Goal: Information Seeking & Learning: Compare options

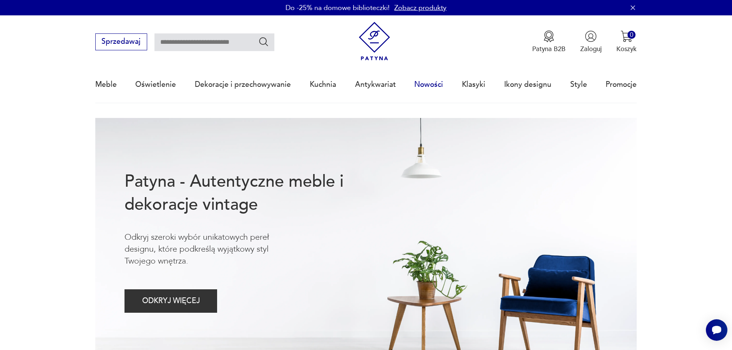
click at [431, 85] on link "Nowości" at bounding box center [428, 84] width 29 height 35
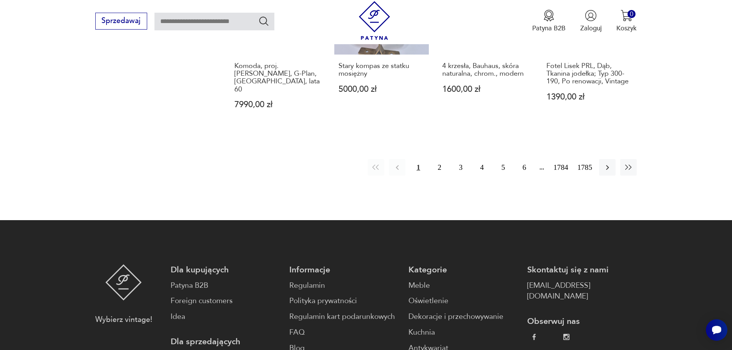
scroll to position [860, 0]
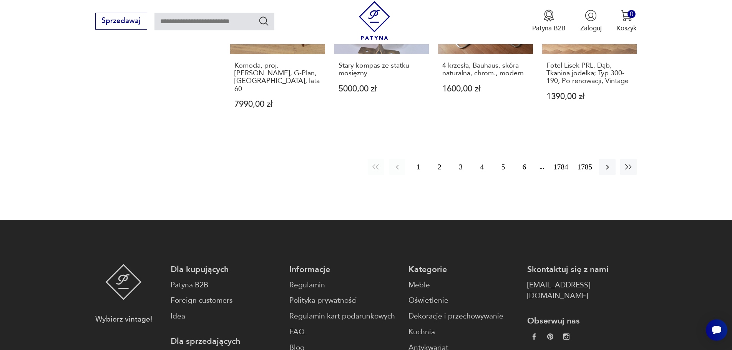
click at [440, 159] on button "2" at bounding box center [439, 167] width 17 height 17
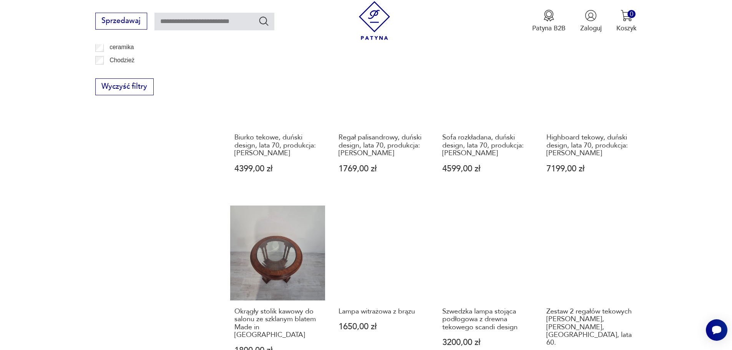
scroll to position [653, 0]
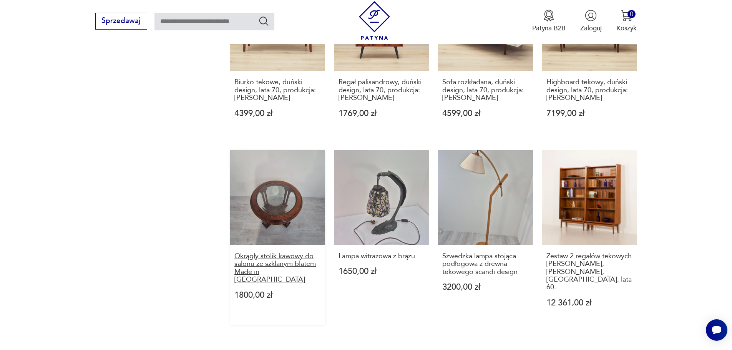
click at [281, 256] on h3 "Okrągły stolik kawowy do salonu ze szklanym blatem Made in [GEOGRAPHIC_DATA]" at bounding box center [277, 269] width 86 height 32
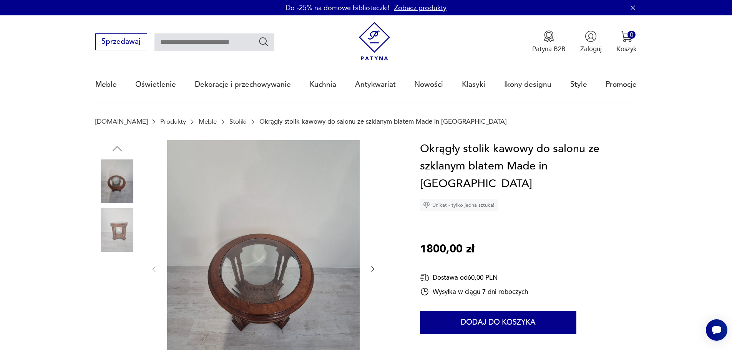
click at [119, 228] on img at bounding box center [117, 230] width 44 height 44
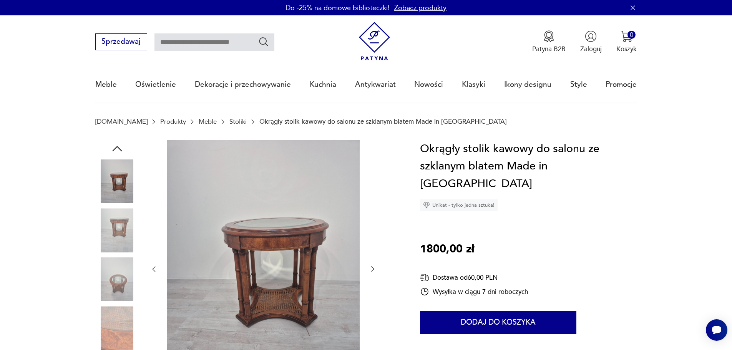
click at [373, 268] on icon "button" at bounding box center [373, 269] width 8 height 8
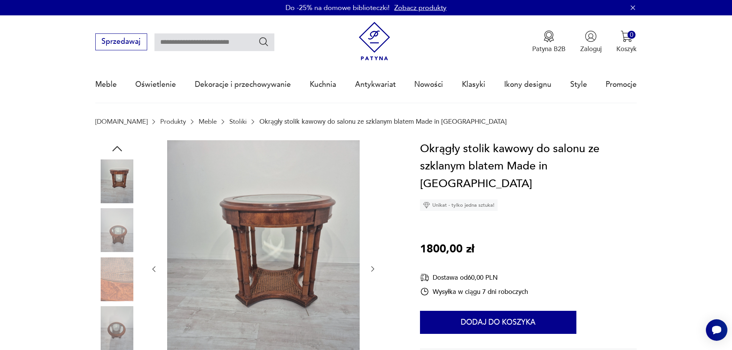
click at [373, 268] on icon "button" at bounding box center [373, 269] width 8 height 8
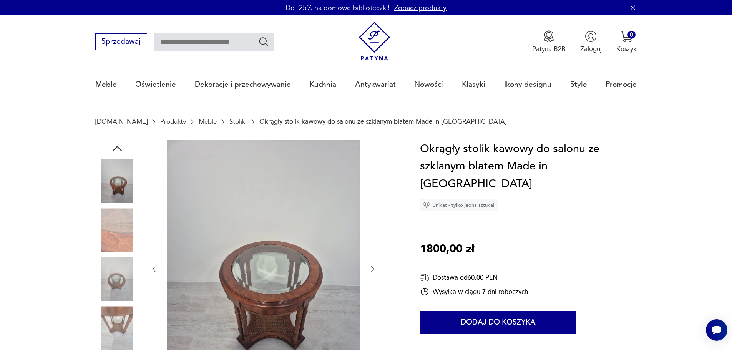
click at [373, 268] on icon "button" at bounding box center [373, 269] width 8 height 8
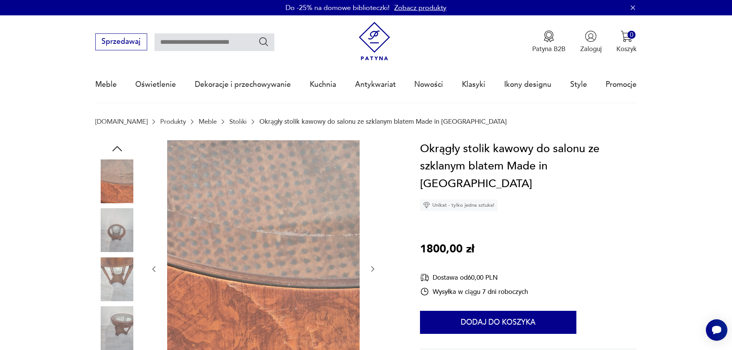
click at [121, 270] on img at bounding box center [117, 280] width 44 height 44
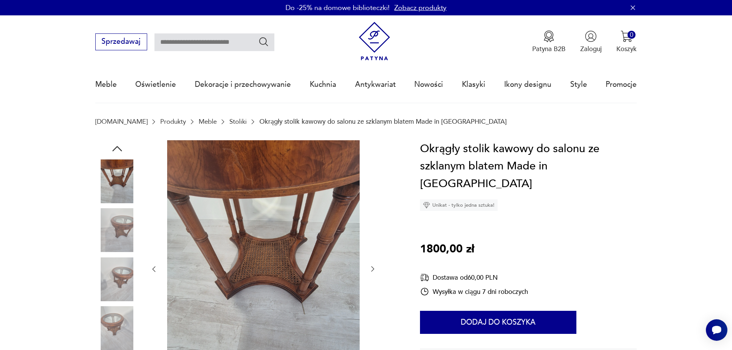
click at [119, 321] on img at bounding box center [117, 328] width 44 height 44
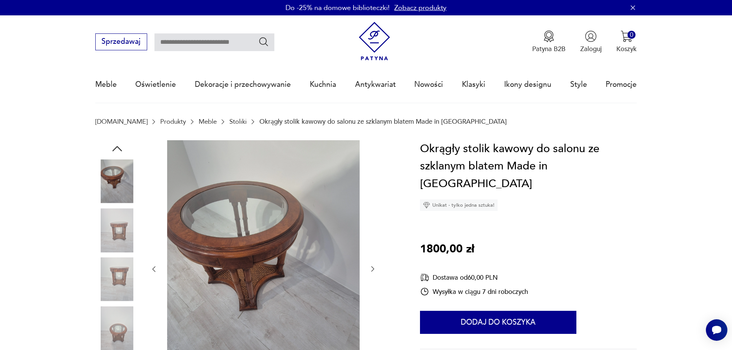
click at [241, 263] on img at bounding box center [263, 268] width 193 height 257
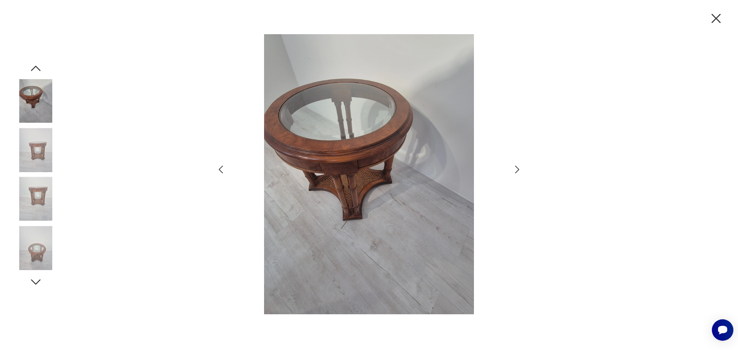
click at [37, 251] on img at bounding box center [36, 248] width 44 height 44
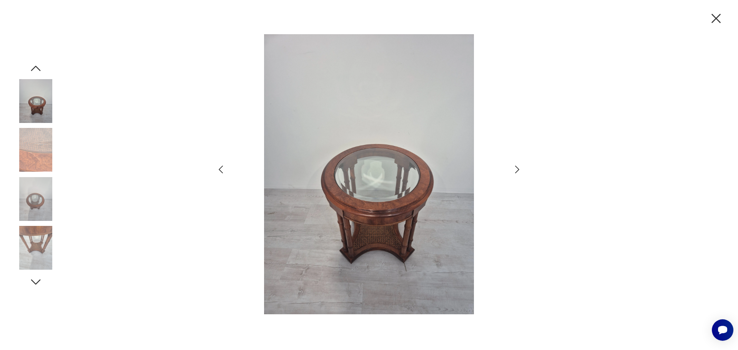
click at [34, 281] on icon "button" at bounding box center [36, 282] width 14 height 14
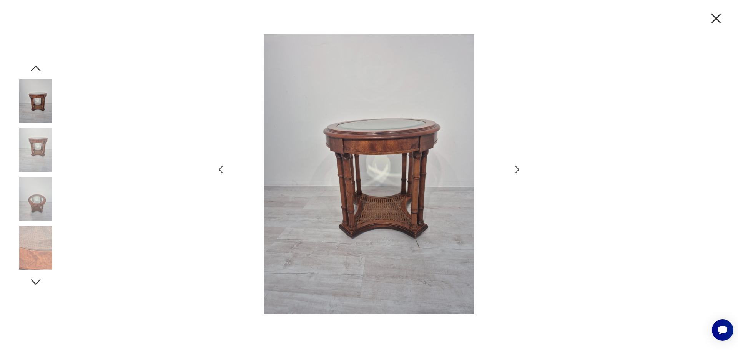
click at [38, 259] on img at bounding box center [36, 248] width 44 height 44
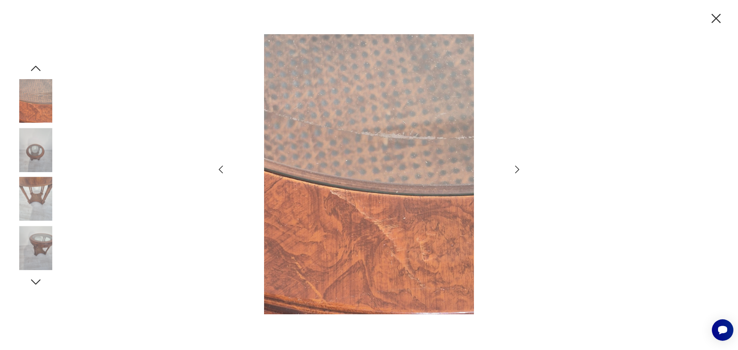
click at [35, 280] on icon "button" at bounding box center [36, 282] width 14 height 14
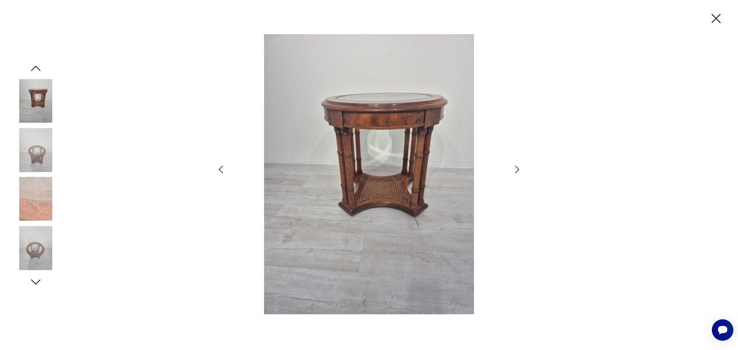
click at [32, 246] on img at bounding box center [36, 248] width 44 height 44
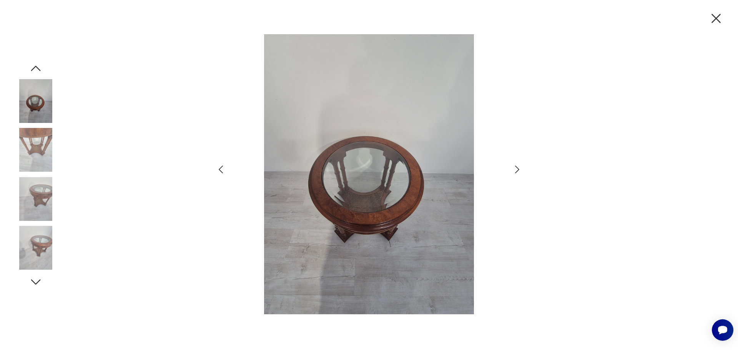
click at [37, 198] on img at bounding box center [36, 199] width 44 height 44
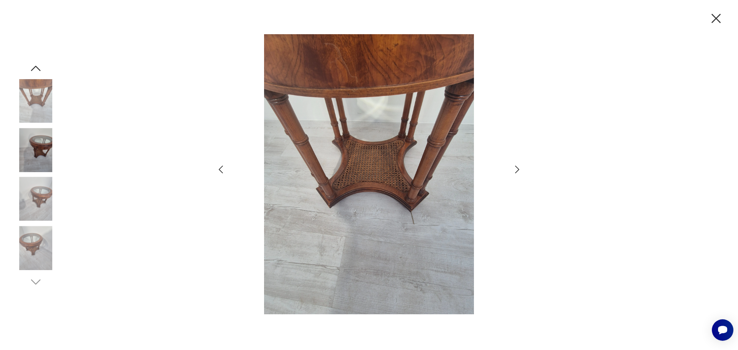
click at [41, 145] on img at bounding box center [36, 150] width 44 height 44
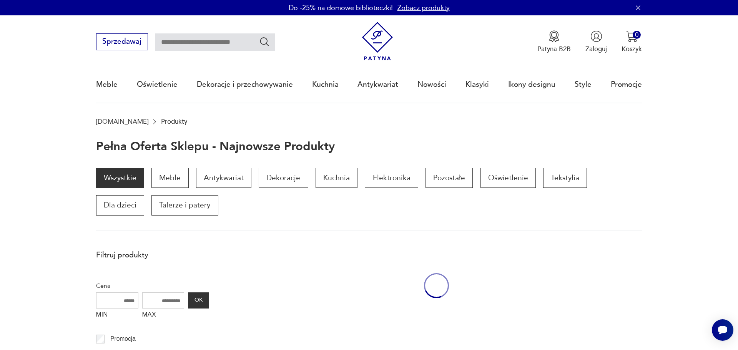
scroll to position [653, 0]
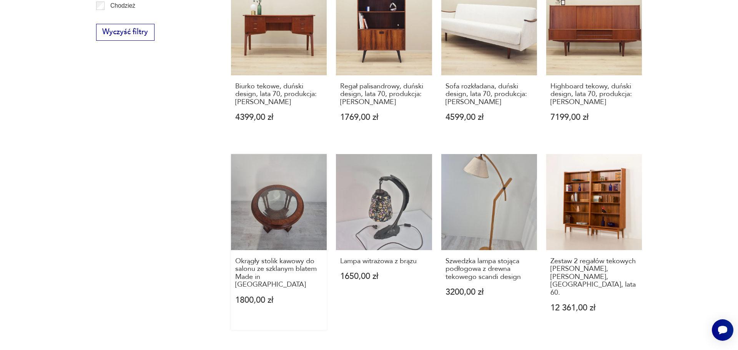
click at [283, 185] on link "Okrągły stolik kawowy do salonu ze szklanym blatem Made in [GEOGRAPHIC_DATA] 18…" at bounding box center [279, 242] width 96 height 176
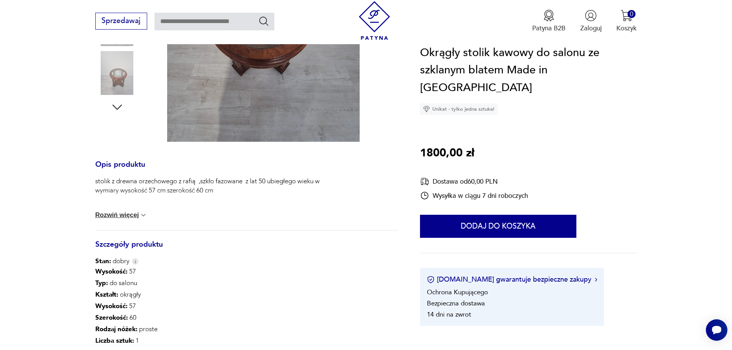
scroll to position [269, 0]
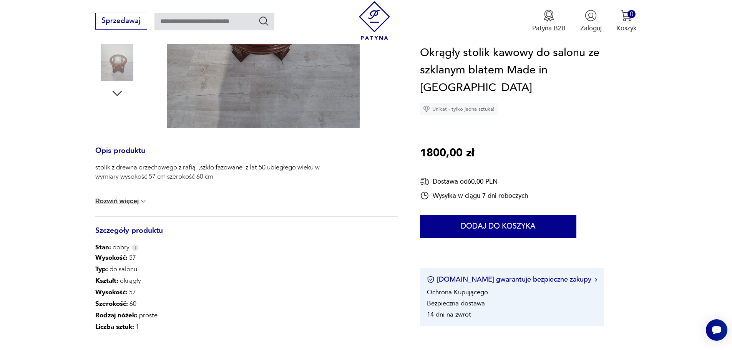
click at [132, 200] on button "Rozwiń więcej" at bounding box center [121, 202] width 52 height 8
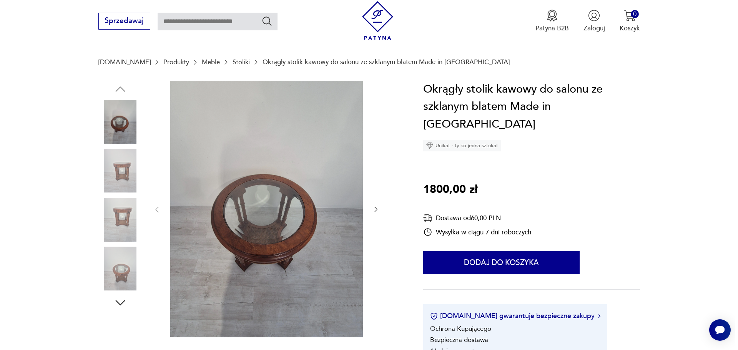
scroll to position [0, 0]
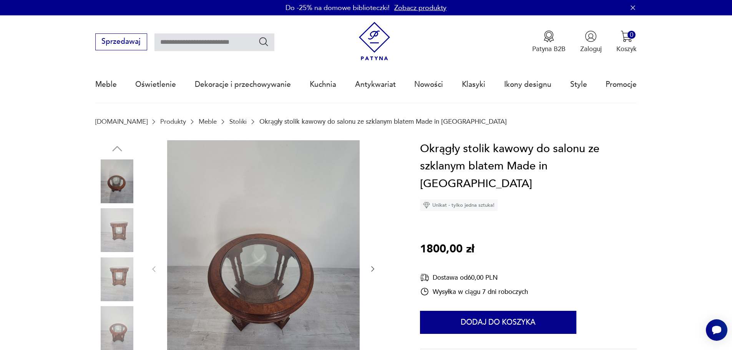
click at [115, 185] on img at bounding box center [117, 182] width 44 height 44
click at [263, 270] on img at bounding box center [263, 268] width 193 height 257
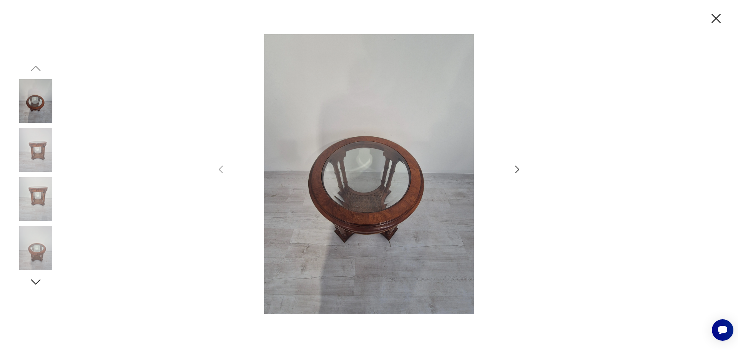
click at [516, 170] on icon "button" at bounding box center [517, 169] width 11 height 11
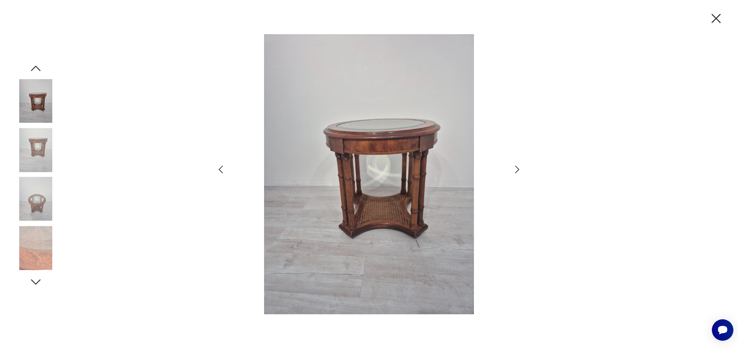
click at [516, 170] on icon "button" at bounding box center [517, 169] width 11 height 11
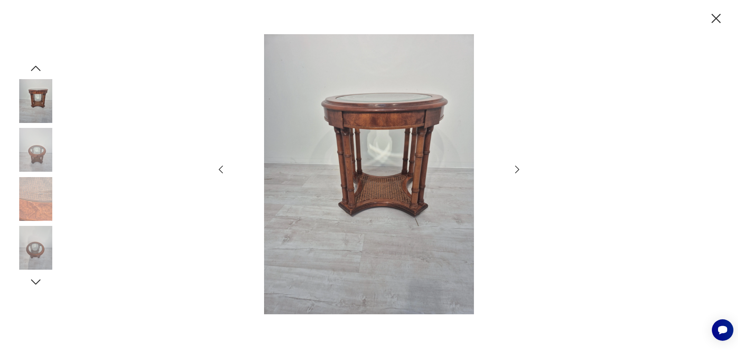
click at [516, 162] on div at bounding box center [368, 175] width 307 height 282
click at [516, 168] on icon "button" at bounding box center [517, 169] width 11 height 11
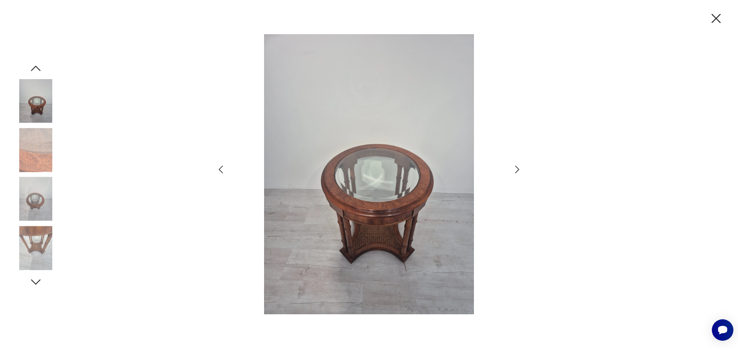
click at [516, 168] on icon "button" at bounding box center [517, 169] width 11 height 11
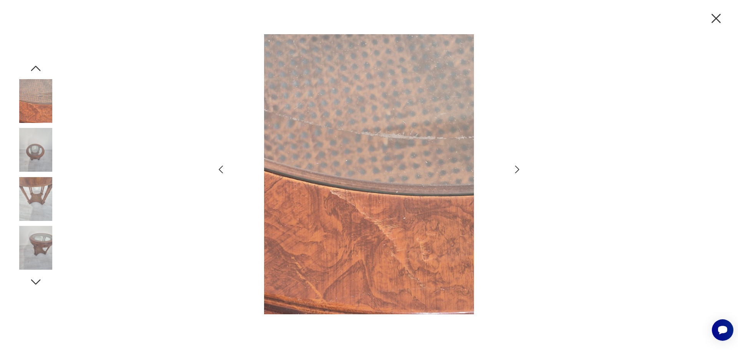
click at [434, 139] on img at bounding box center [369, 174] width 267 height 280
click at [518, 166] on icon "button" at bounding box center [517, 169] width 11 height 11
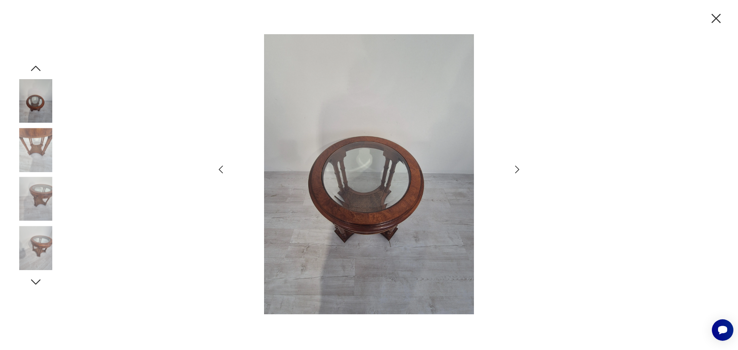
click at [518, 166] on icon "button" at bounding box center [517, 169] width 11 height 11
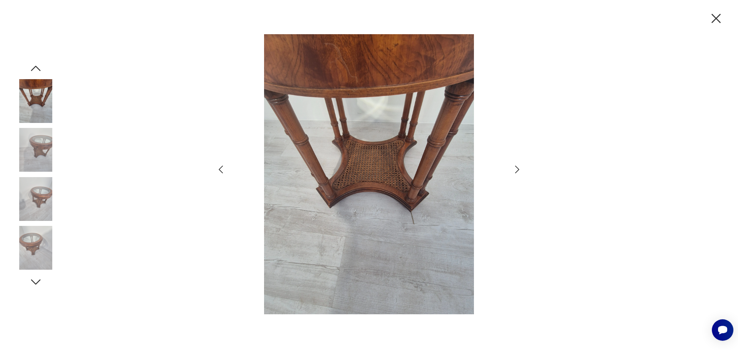
click at [518, 168] on icon "button" at bounding box center [517, 169] width 11 height 11
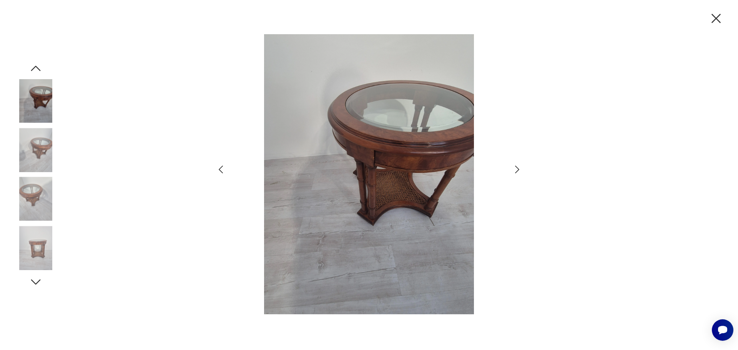
click at [518, 168] on icon "button" at bounding box center [517, 169] width 11 height 11
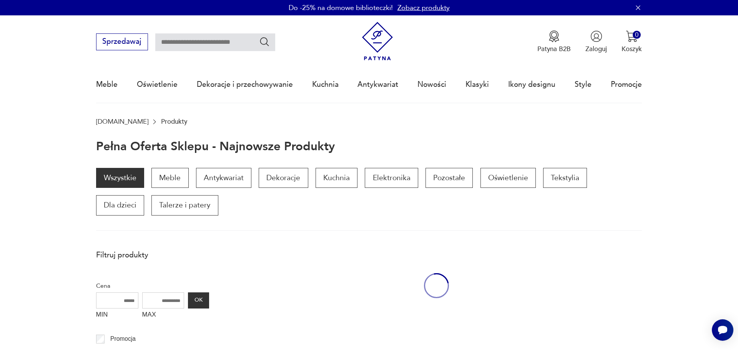
scroll to position [653, 0]
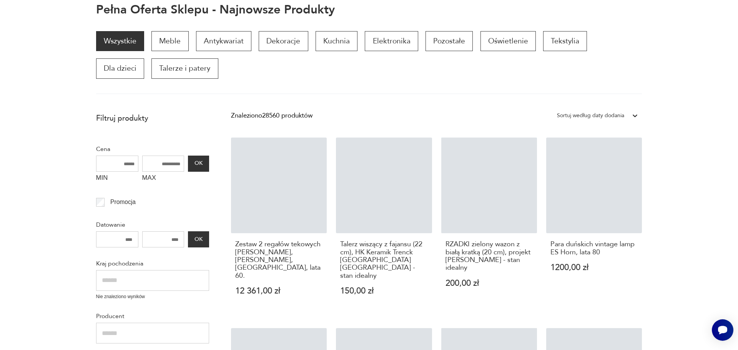
scroll to position [130, 0]
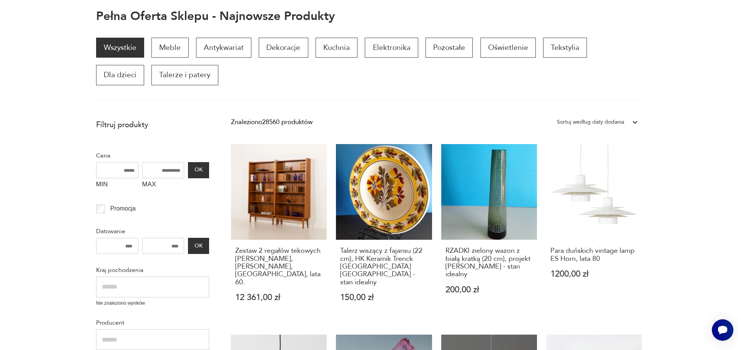
click at [732, 10] on section "Pełna oferta sklepu - najnowsze produkty" at bounding box center [369, 16] width 738 height 13
click at [288, 190] on link "Zestaw 2 regałów tekowych [PERSON_NAME], [PERSON_NAME], [GEOGRAPHIC_DATA], lata…" at bounding box center [279, 232] width 96 height 176
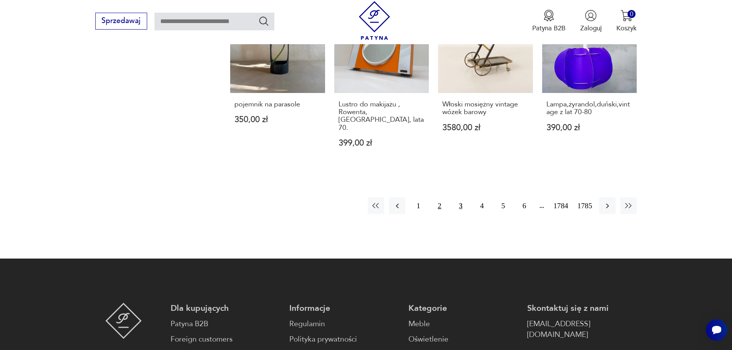
scroll to position [861, 0]
click at [438, 197] on button "2" at bounding box center [439, 205] width 17 height 17
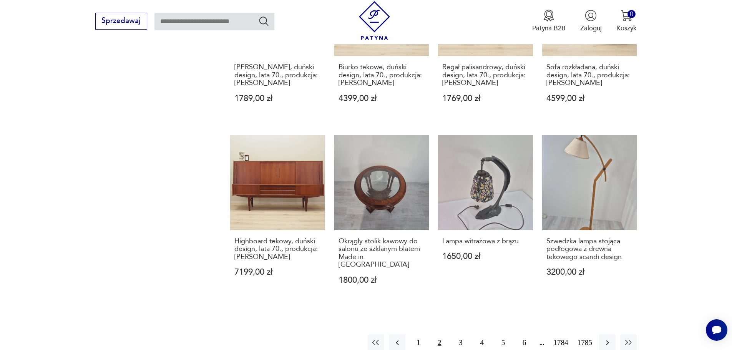
scroll to position [707, 0]
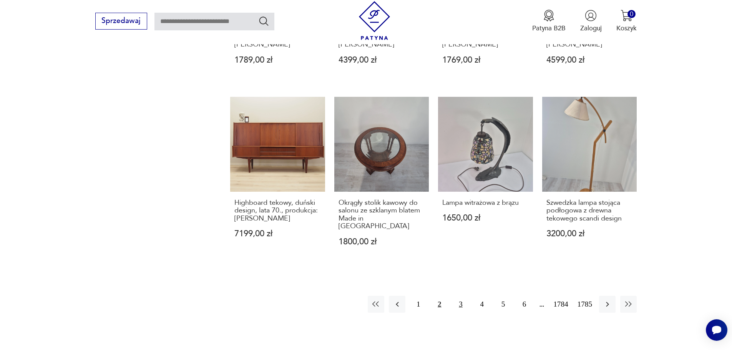
click at [459, 296] on button "3" at bounding box center [460, 304] width 17 height 17
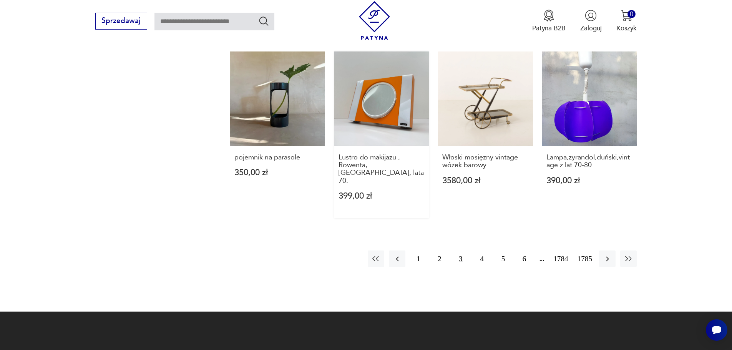
scroll to position [822, 0]
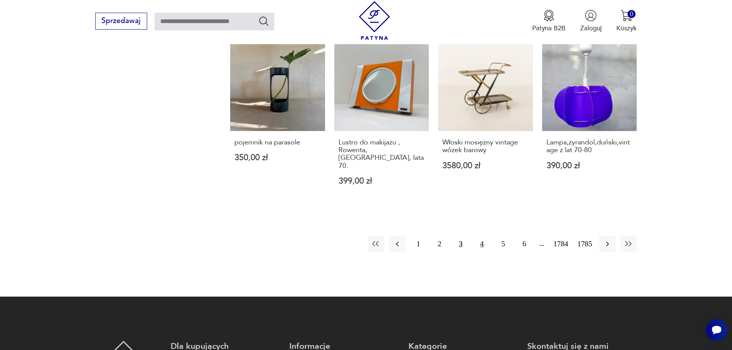
click at [481, 236] on button "4" at bounding box center [482, 244] width 17 height 17
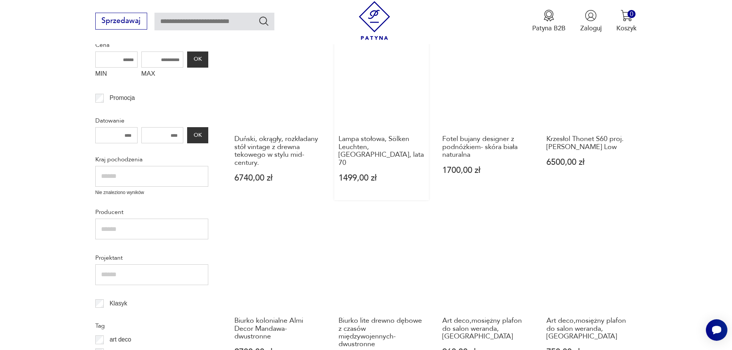
scroll to position [246, 0]
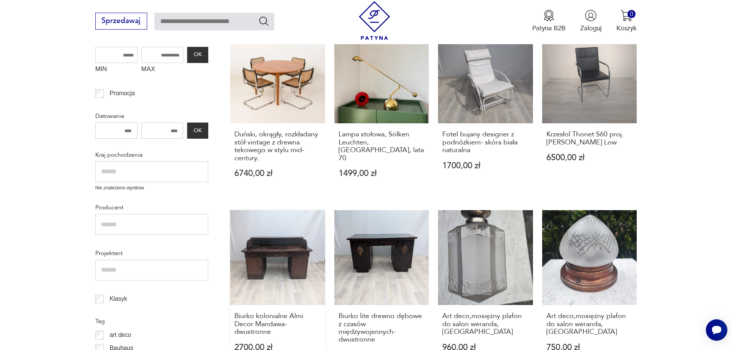
click at [288, 249] on link "Biurko kolonialne Almi Decor Mandawa- dwustronne 2700,00 zł" at bounding box center [277, 293] width 95 height 167
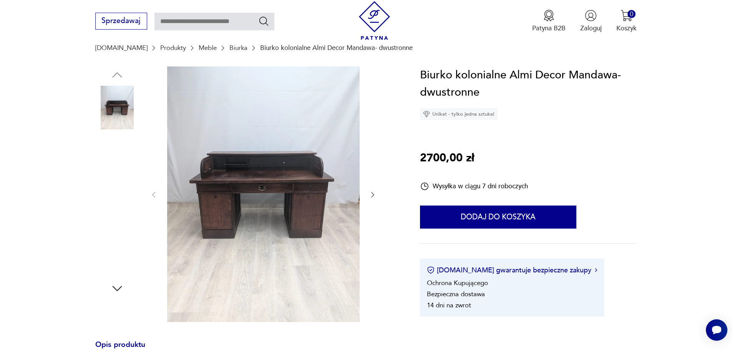
scroll to position [77, 0]
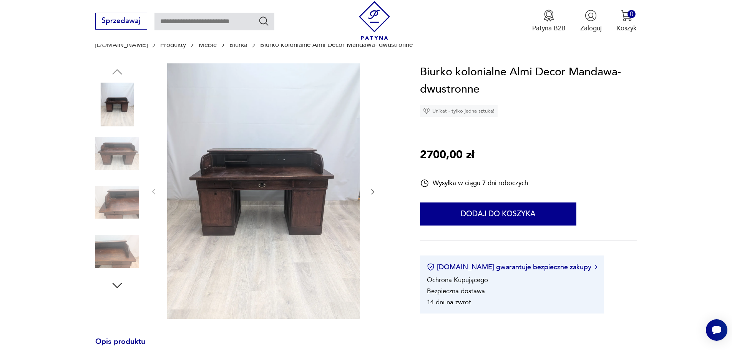
click at [126, 147] on img at bounding box center [117, 153] width 44 height 44
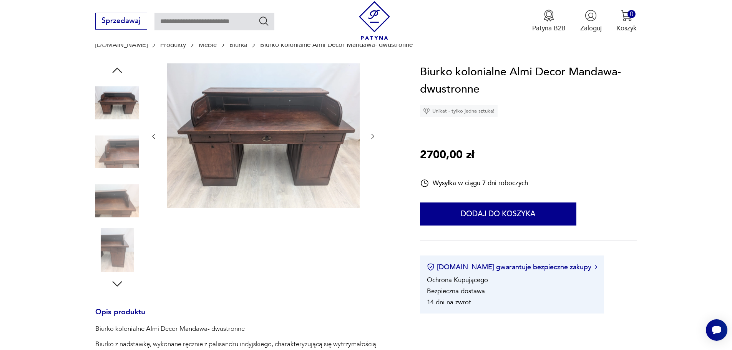
click at [126, 154] on img at bounding box center [117, 152] width 44 height 44
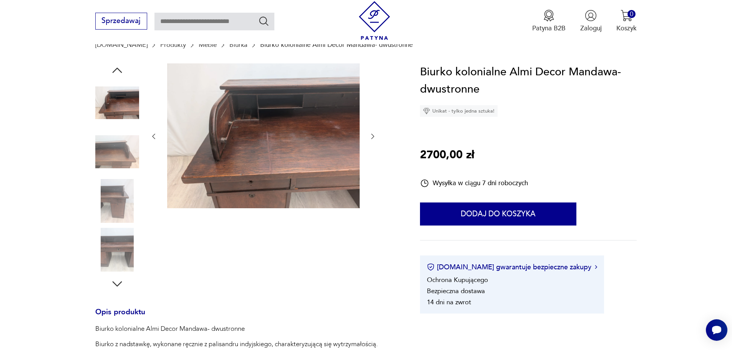
click at [111, 194] on img at bounding box center [117, 201] width 44 height 44
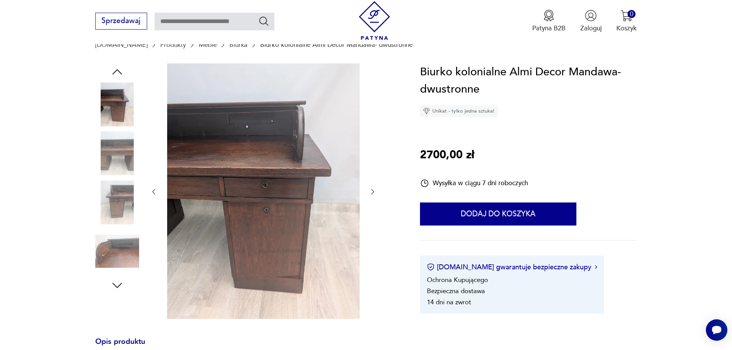
click at [131, 253] on img at bounding box center [117, 251] width 44 height 44
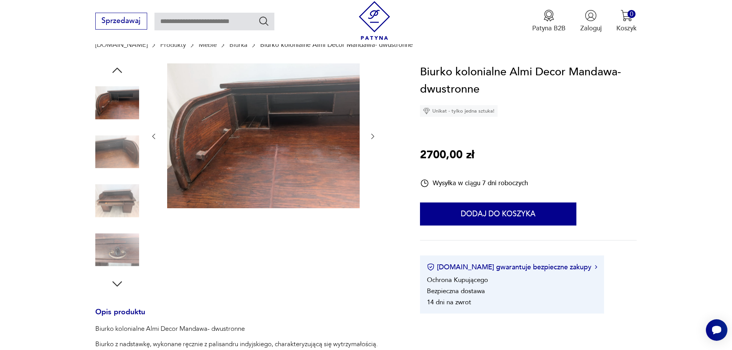
click at [122, 249] on img at bounding box center [117, 250] width 44 height 44
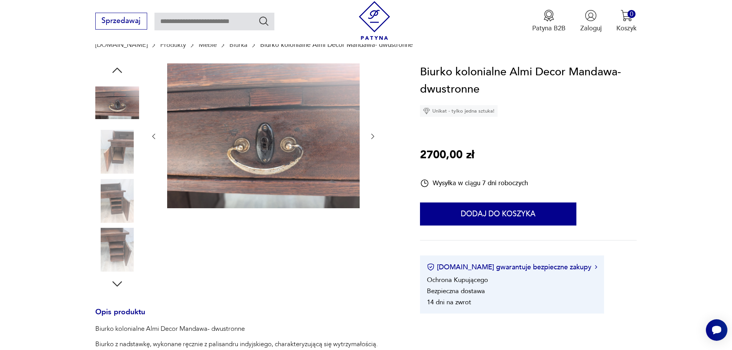
click at [116, 282] on icon "button" at bounding box center [117, 284] width 14 height 14
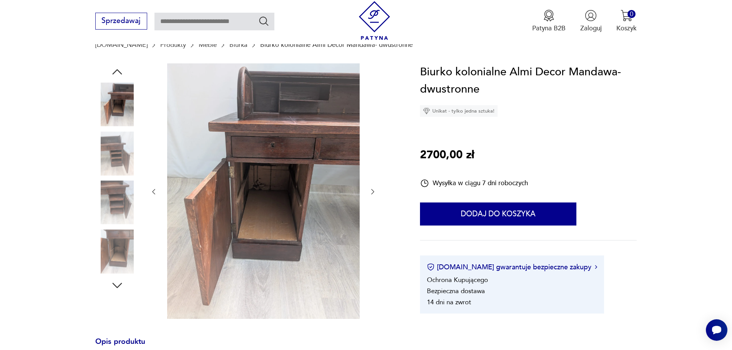
click at [282, 150] on img at bounding box center [263, 191] width 193 height 256
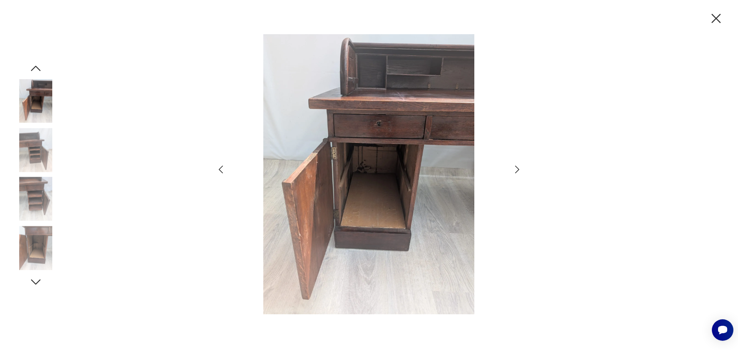
click at [35, 250] on img at bounding box center [36, 248] width 44 height 44
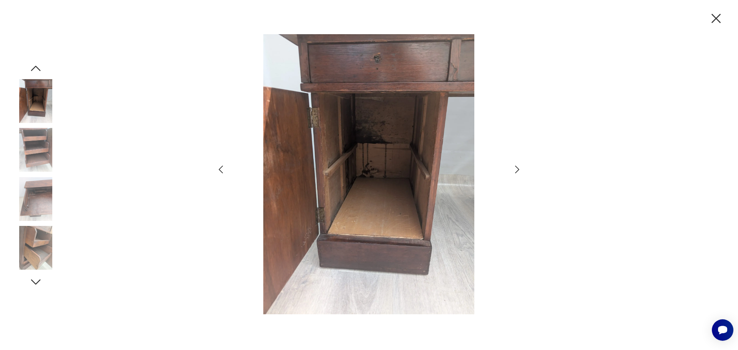
click at [37, 284] on icon "button" at bounding box center [36, 281] width 10 height 5
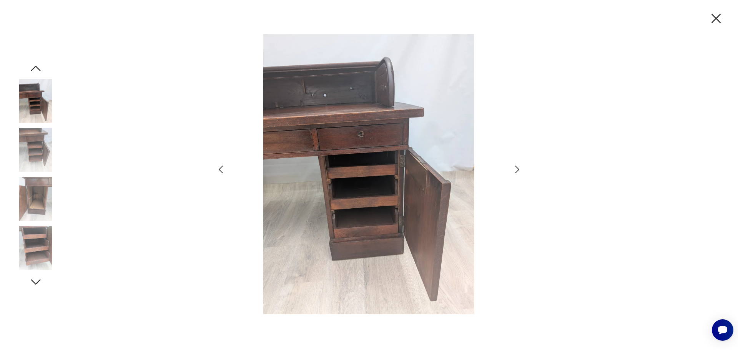
click at [35, 280] on icon "button" at bounding box center [36, 282] width 14 height 14
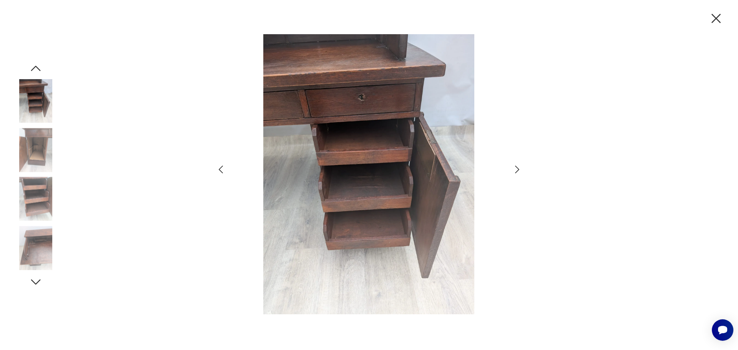
click at [40, 247] on img at bounding box center [36, 248] width 44 height 44
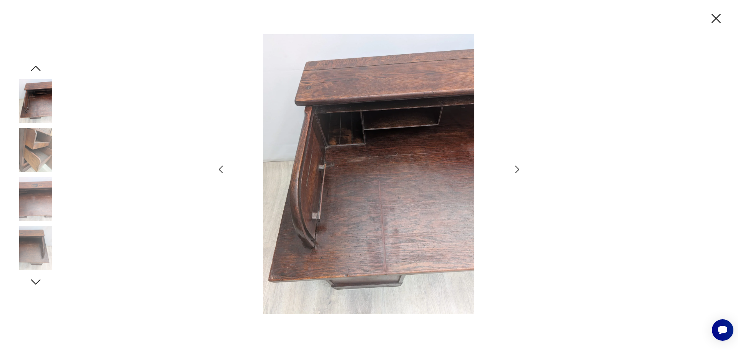
click at [719, 17] on icon "button" at bounding box center [716, 18] width 16 height 16
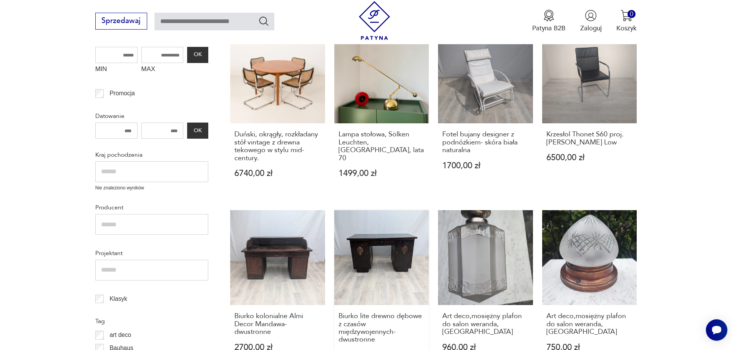
scroll to position [322, 0]
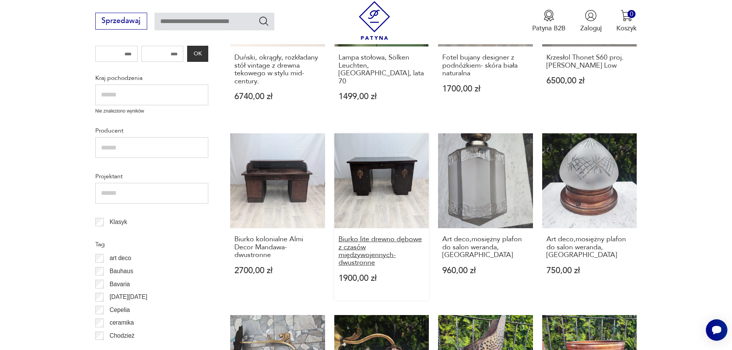
click at [395, 241] on h3 "Biurko lite drewno dębowe z czasów międzywojennych- dwustronne" at bounding box center [382, 252] width 86 height 32
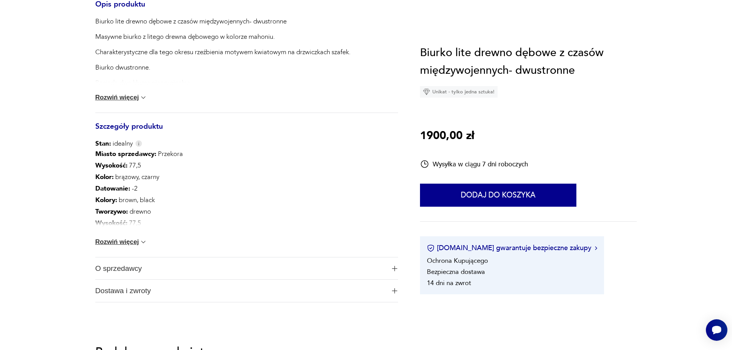
scroll to position [88, 0]
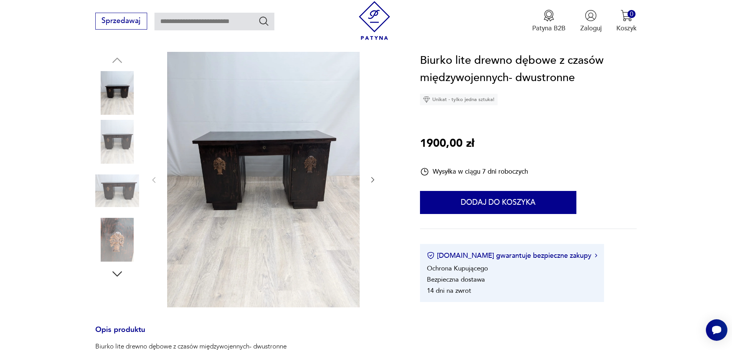
click at [129, 136] on img at bounding box center [117, 142] width 44 height 44
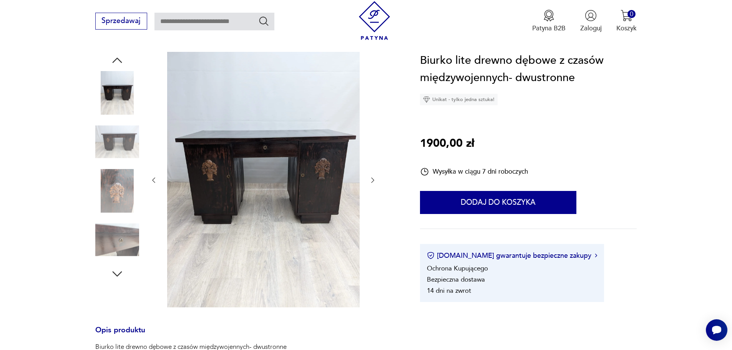
click at [123, 193] on img at bounding box center [117, 191] width 44 height 44
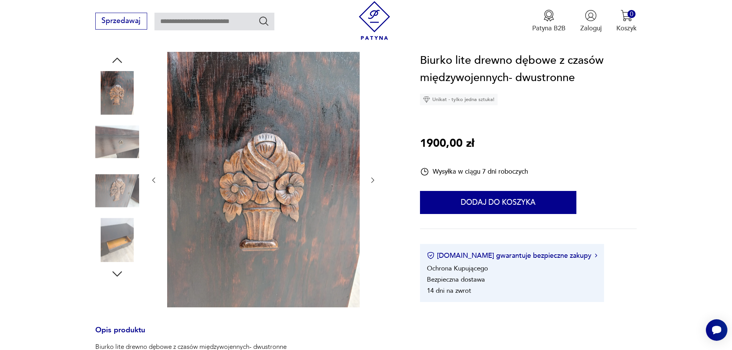
click at [113, 247] on img at bounding box center [117, 240] width 44 height 44
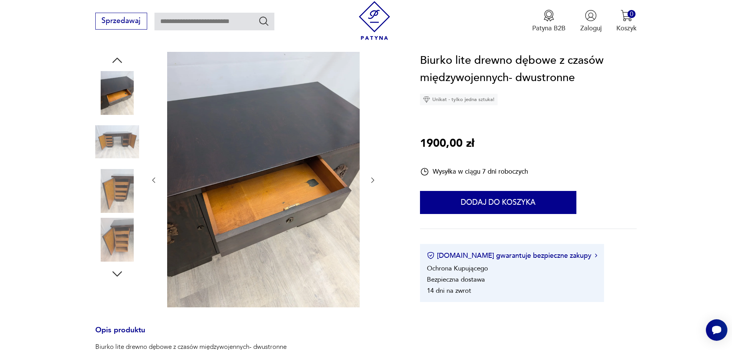
click at [117, 193] on img at bounding box center [117, 191] width 44 height 44
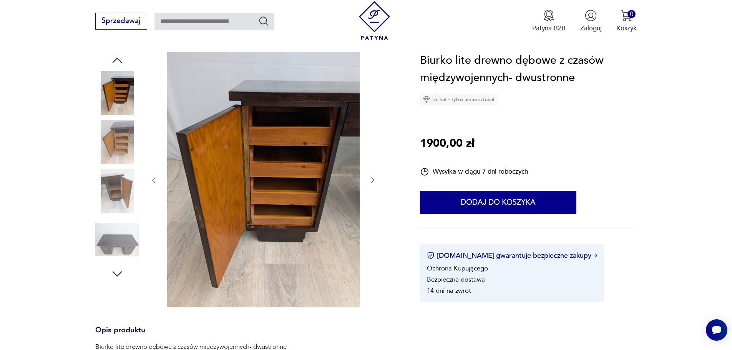
click at [122, 249] on img at bounding box center [117, 240] width 44 height 44
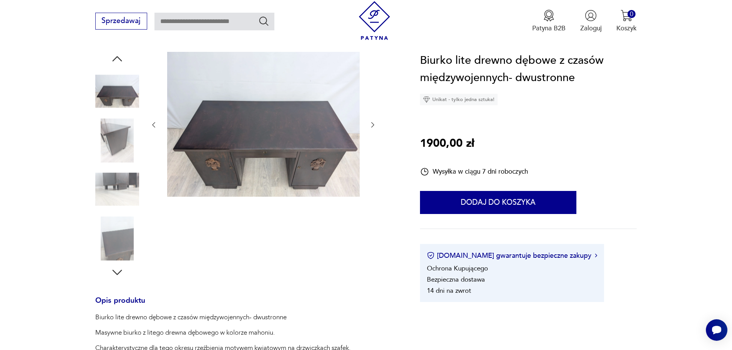
click at [115, 276] on icon "button" at bounding box center [117, 273] width 14 height 14
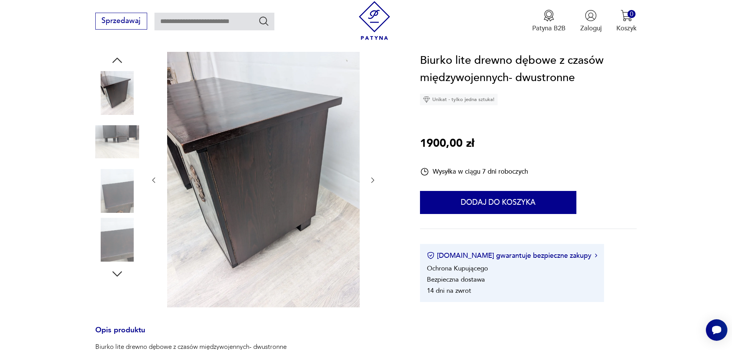
click at [114, 272] on icon "button" at bounding box center [117, 274] width 14 height 14
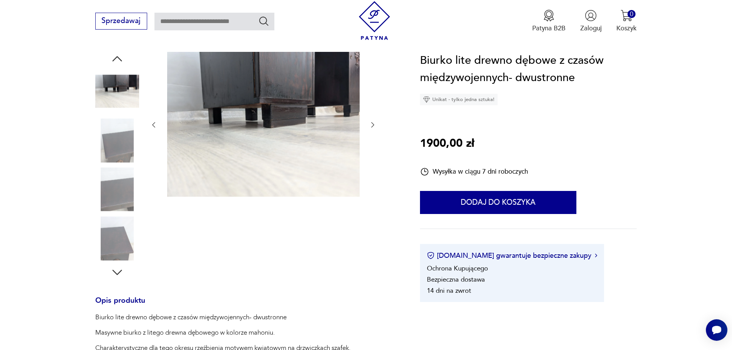
click at [114, 272] on icon "button" at bounding box center [117, 272] width 10 height 5
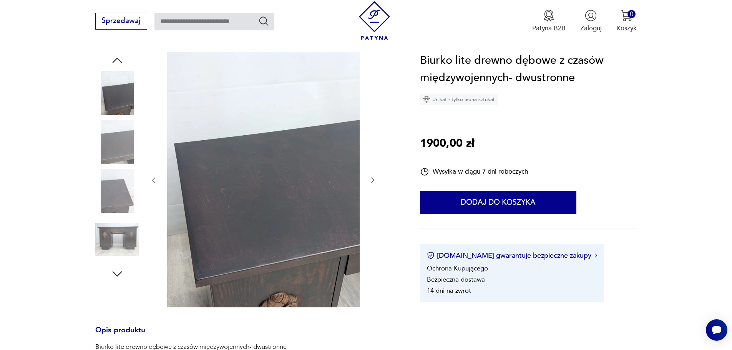
click at [114, 272] on icon "button" at bounding box center [117, 274] width 14 height 14
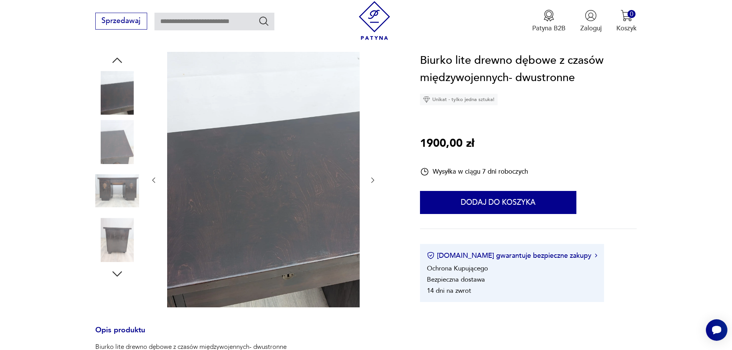
click at [114, 272] on icon "button" at bounding box center [117, 274] width 14 height 14
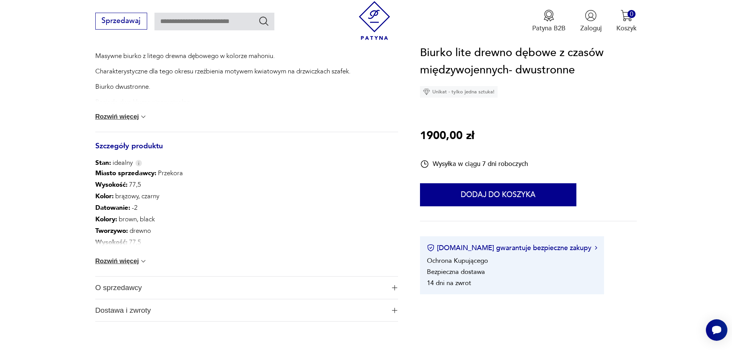
scroll to position [434, 0]
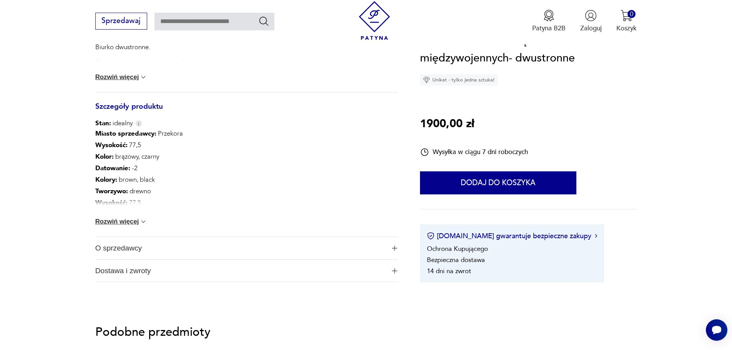
click at [135, 221] on button "Rozwiń więcej" at bounding box center [121, 222] width 52 height 8
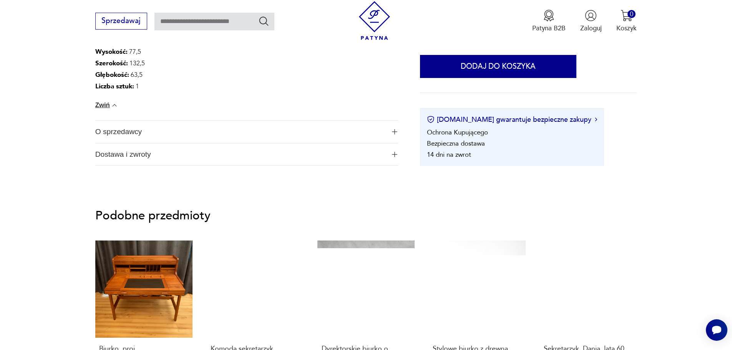
scroll to position [588, 0]
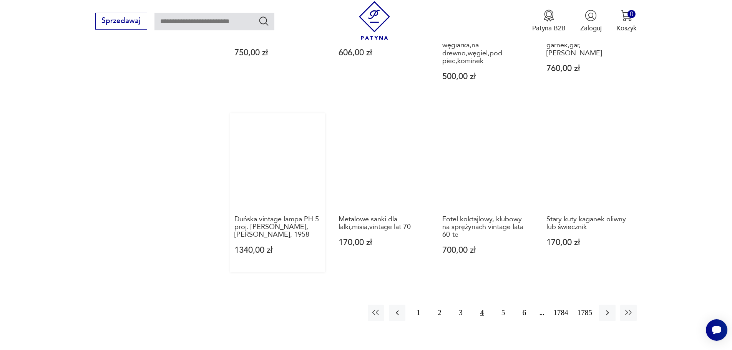
scroll to position [707, 0]
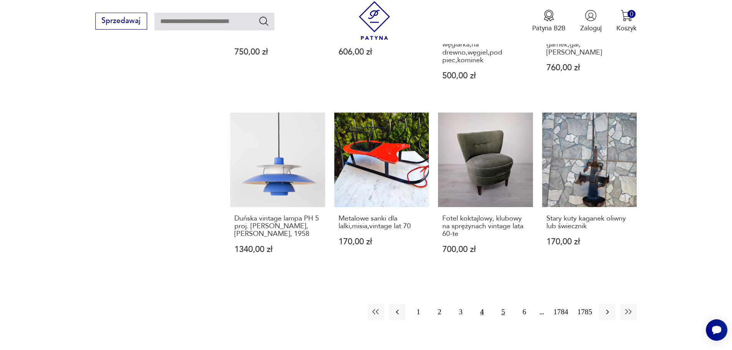
click at [502, 304] on button "5" at bounding box center [503, 312] width 17 height 17
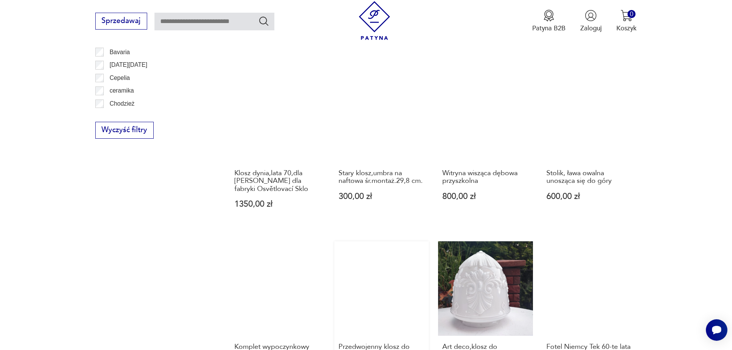
scroll to position [692, 0]
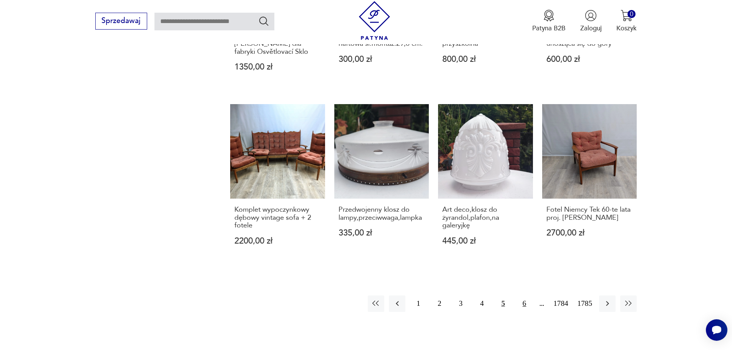
click at [526, 302] on button "6" at bounding box center [524, 304] width 17 height 17
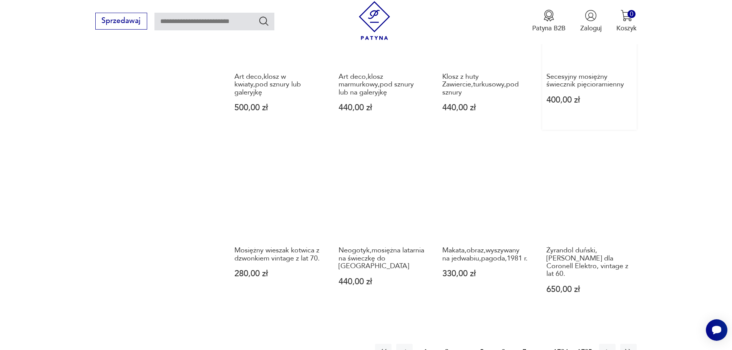
scroll to position [668, 0]
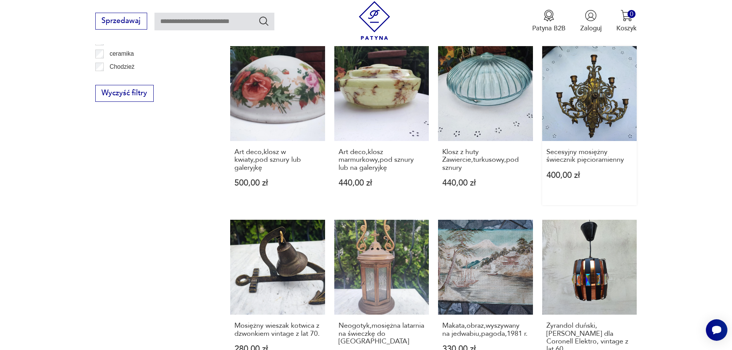
click at [590, 95] on link "Secesyjny mosiężny świecznik pięcioramienny 400,00 zł" at bounding box center [589, 125] width 95 height 159
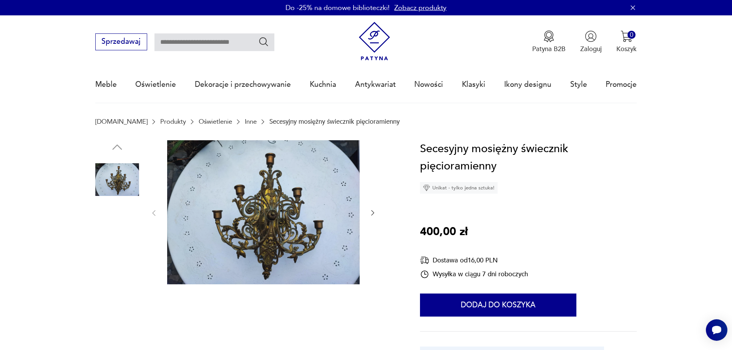
click at [119, 228] on img at bounding box center [117, 229] width 44 height 44
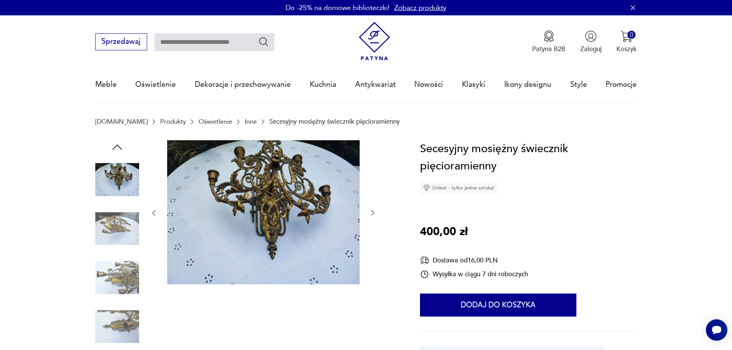
click at [122, 227] on img at bounding box center [117, 229] width 44 height 44
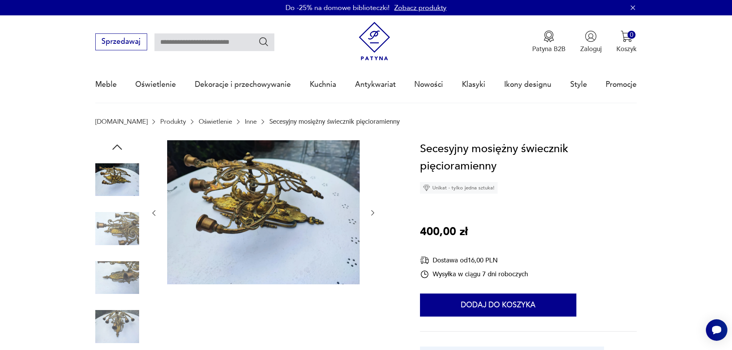
click at [128, 273] on img at bounding box center [117, 278] width 44 height 44
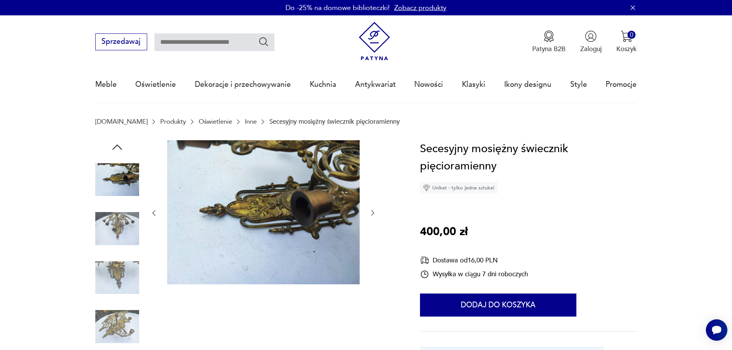
click at [126, 281] on img at bounding box center [117, 278] width 44 height 44
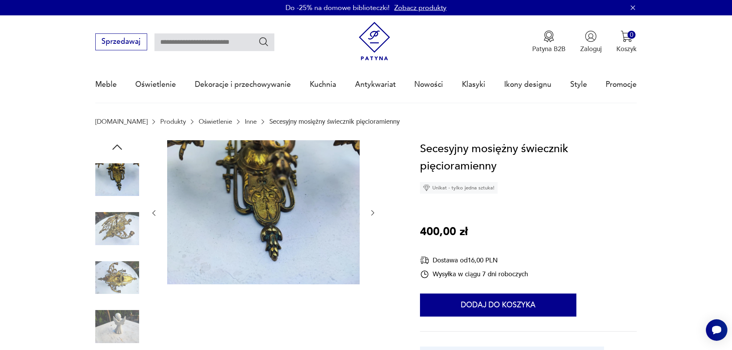
click at [120, 270] on img at bounding box center [117, 278] width 44 height 44
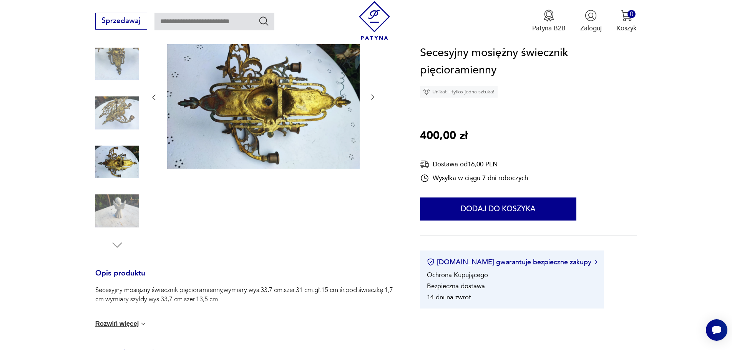
scroll to position [154, 0]
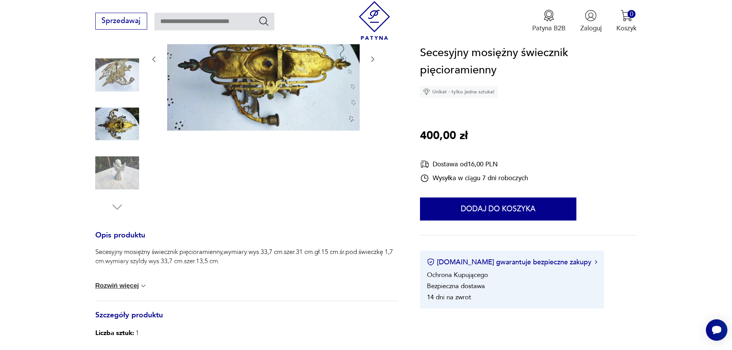
click at [123, 283] on button "Rozwiń więcej" at bounding box center [121, 286] width 52 height 8
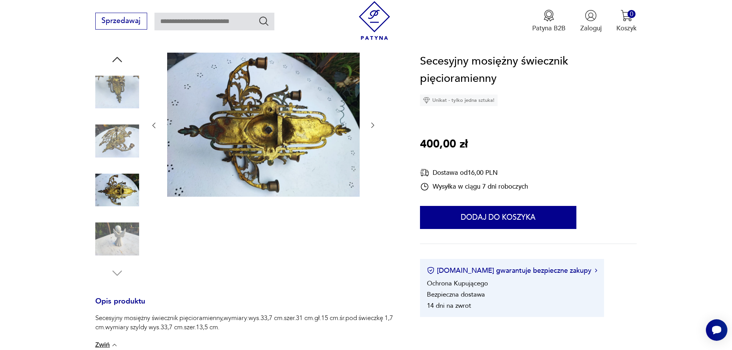
scroll to position [77, 0]
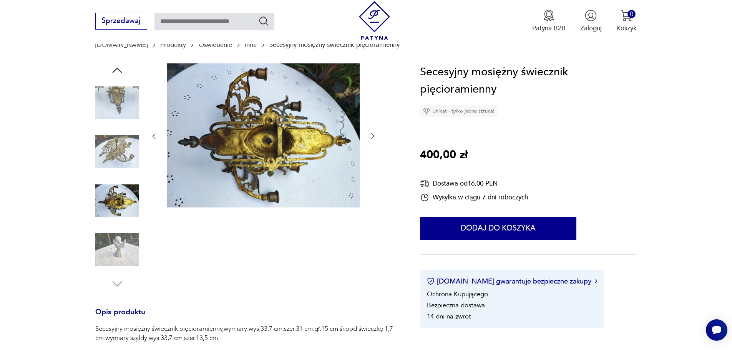
click at [124, 246] on img at bounding box center [117, 250] width 44 height 44
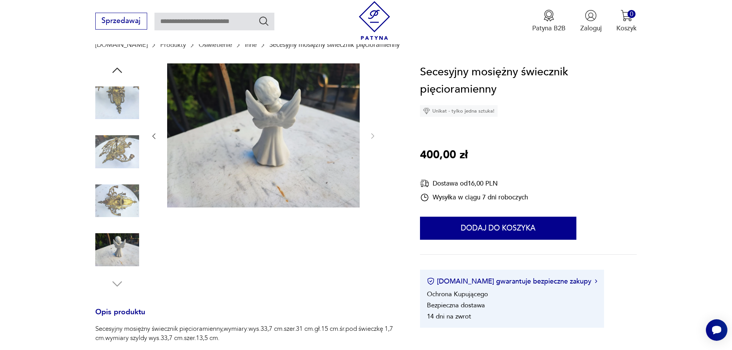
click at [123, 193] on img at bounding box center [117, 201] width 44 height 44
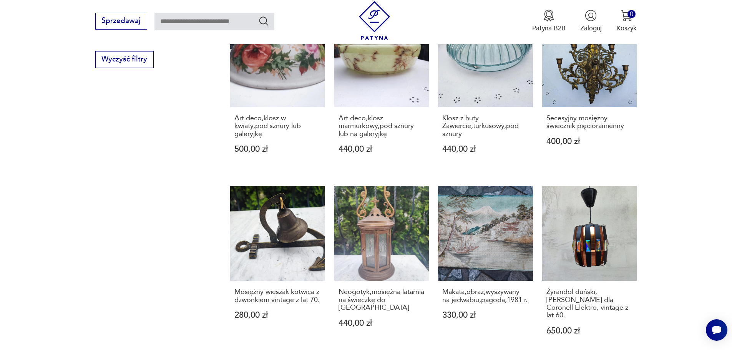
scroll to position [745, 0]
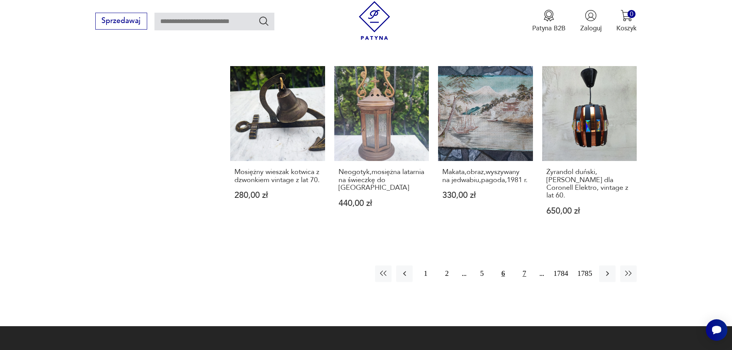
click at [523, 266] on button "7" at bounding box center [524, 274] width 17 height 17
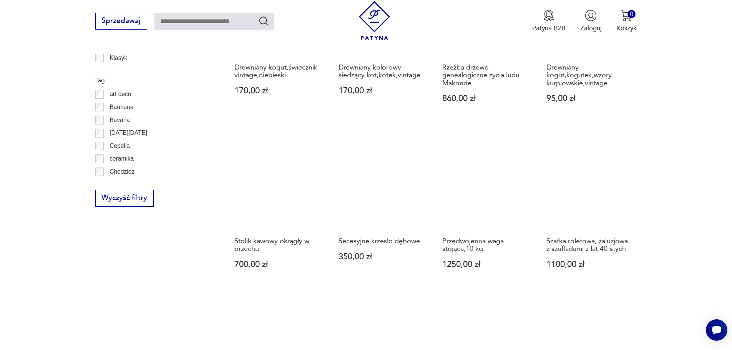
scroll to position [553, 0]
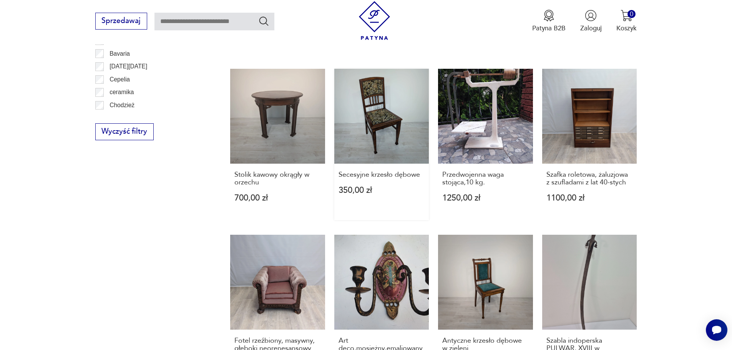
click at [384, 117] on link "Secesyjne krzesło dębowe 350,00 zł" at bounding box center [381, 144] width 95 height 151
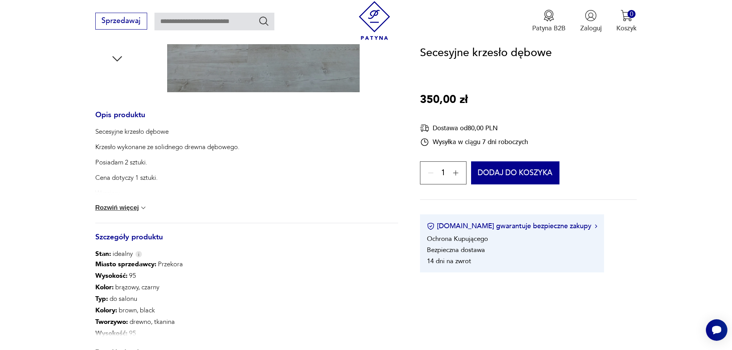
scroll to position [307, 0]
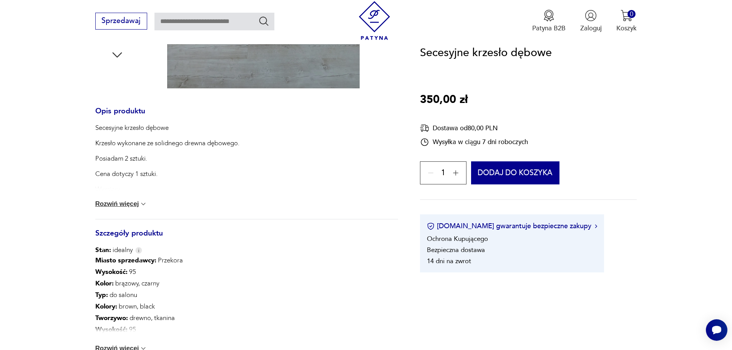
click at [131, 201] on button "Rozwiń więcej" at bounding box center [121, 204] width 52 height 8
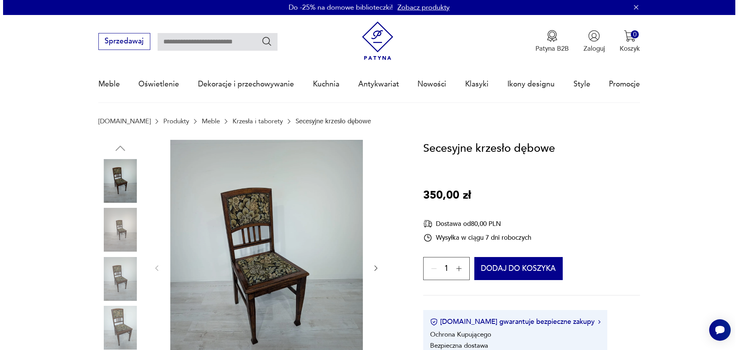
scroll to position [0, 0]
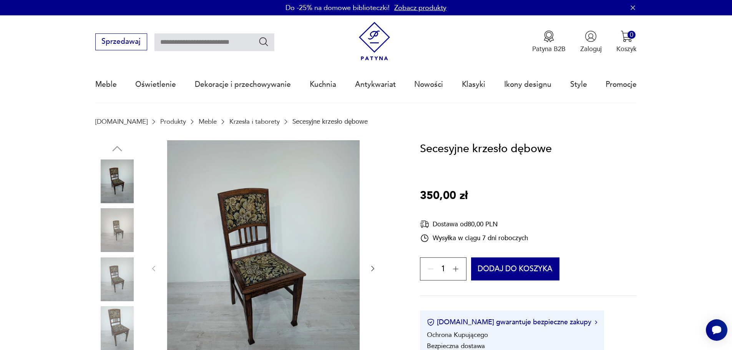
click at [255, 222] on img at bounding box center [263, 268] width 193 height 256
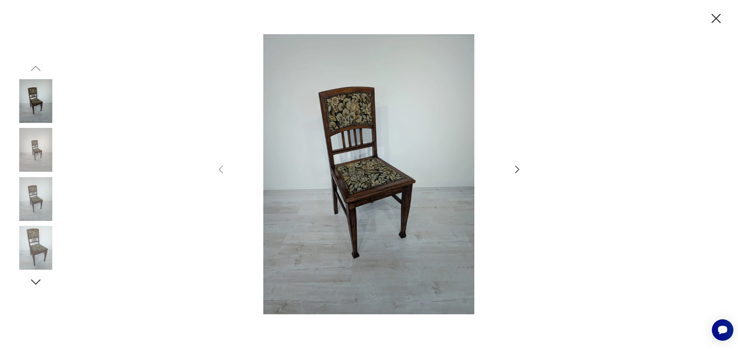
click at [517, 168] on icon "button" at bounding box center [517, 170] width 4 height 8
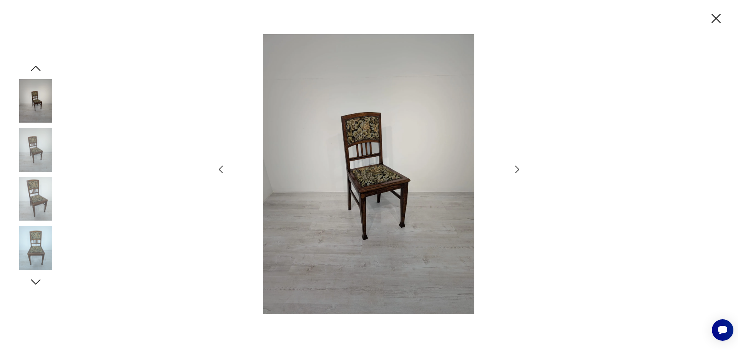
click at [517, 168] on icon "button" at bounding box center [517, 170] width 4 height 8
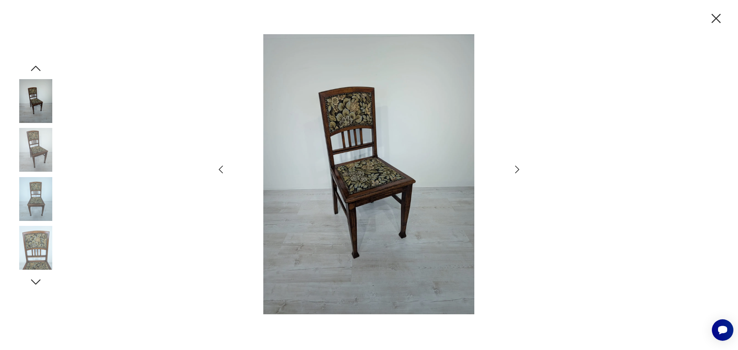
click at [517, 168] on icon "button" at bounding box center [517, 170] width 4 height 8
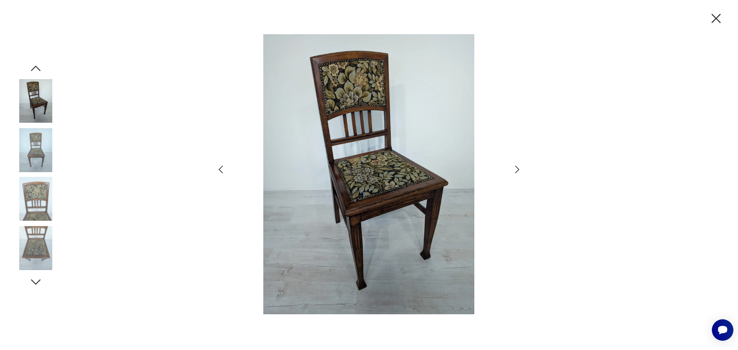
click at [517, 168] on icon "button" at bounding box center [517, 170] width 4 height 8
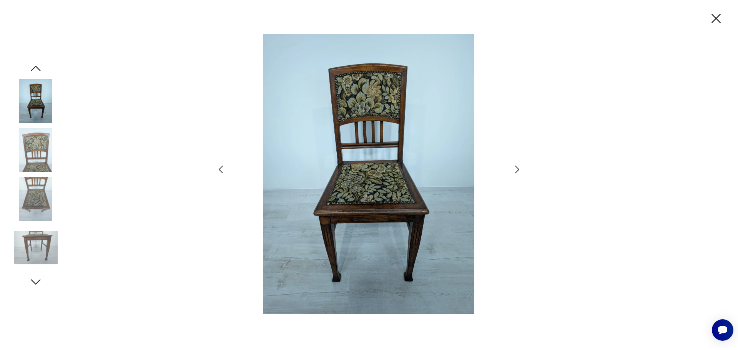
click at [517, 168] on icon "button" at bounding box center [517, 170] width 4 height 8
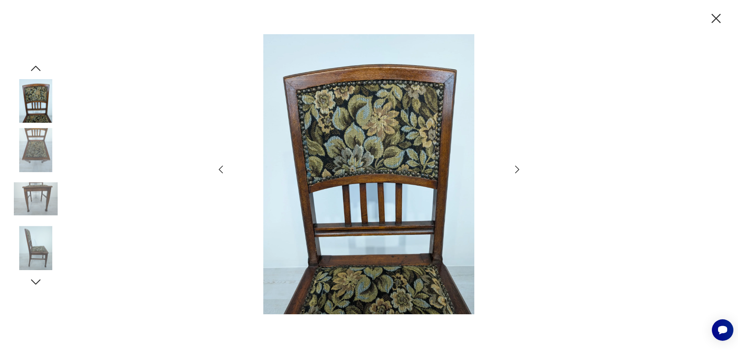
click at [517, 168] on icon "button" at bounding box center [517, 170] width 4 height 8
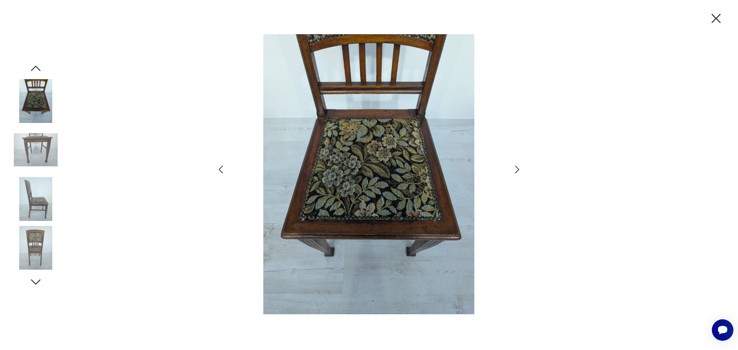
click at [517, 168] on icon "button" at bounding box center [517, 170] width 4 height 8
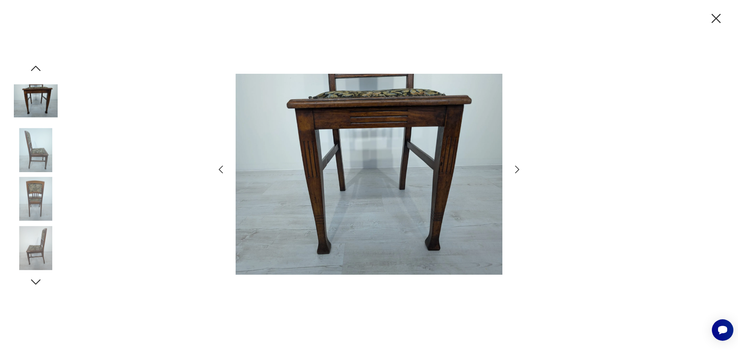
click at [517, 168] on icon "button" at bounding box center [517, 170] width 4 height 8
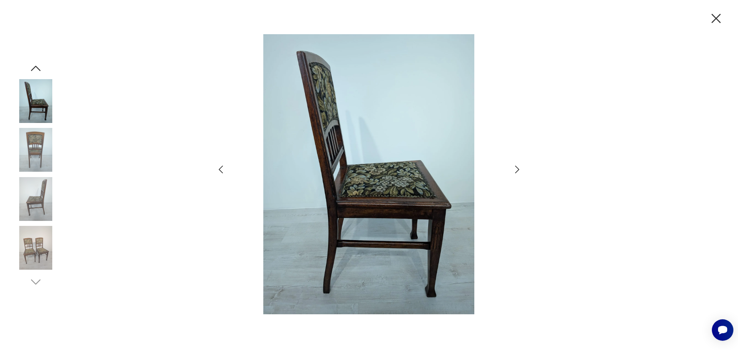
click at [517, 168] on icon "button" at bounding box center [517, 170] width 4 height 8
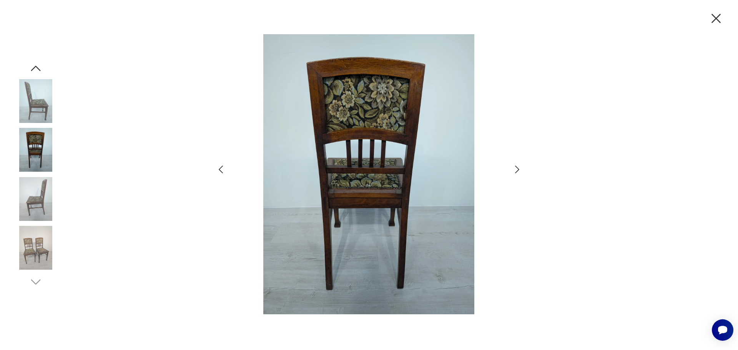
click at [517, 168] on icon "button" at bounding box center [517, 170] width 4 height 8
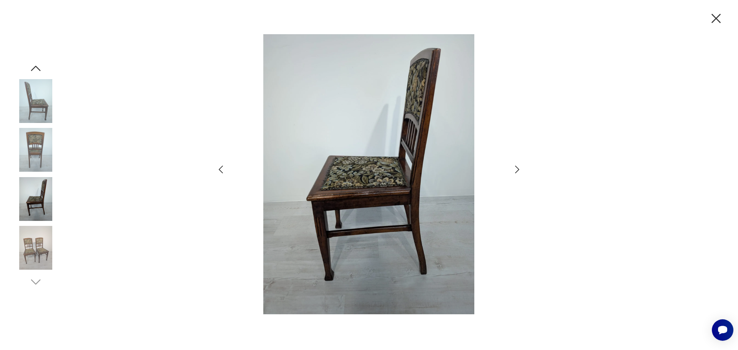
click at [517, 168] on icon "button" at bounding box center [517, 170] width 4 height 8
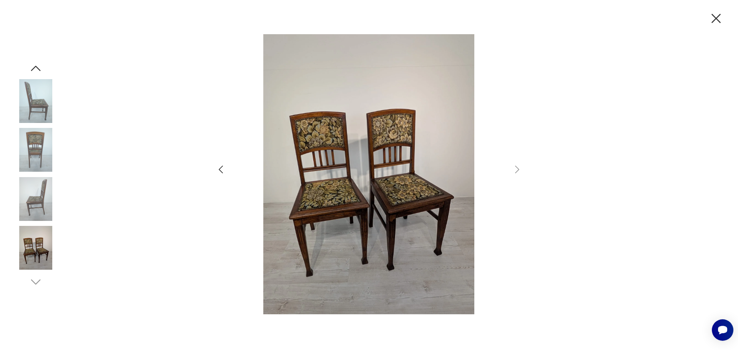
scroll to position [553, 0]
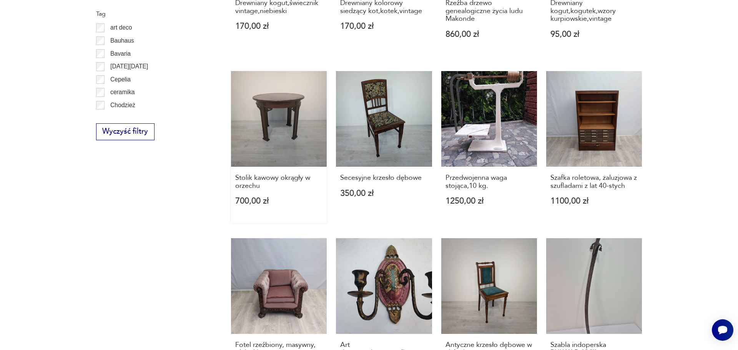
click at [269, 105] on link "Stolik kawowy okrągły w orzechu 700,00 zł" at bounding box center [279, 147] width 96 height 152
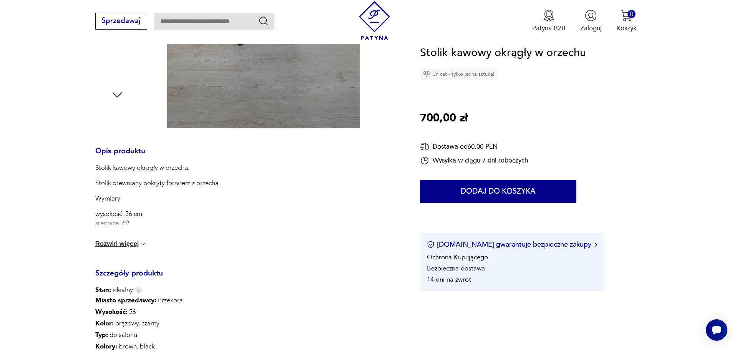
scroll to position [269, 0]
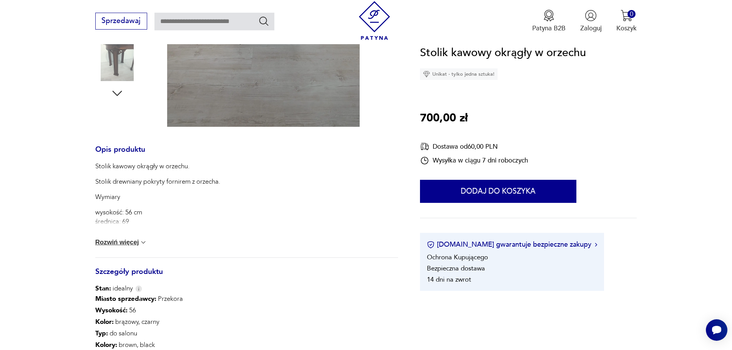
click at [129, 242] on button "Rozwiń więcej" at bounding box center [121, 243] width 52 height 8
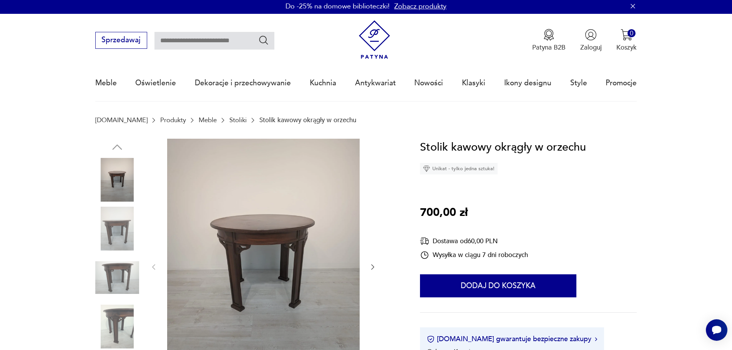
scroll to position [0, 0]
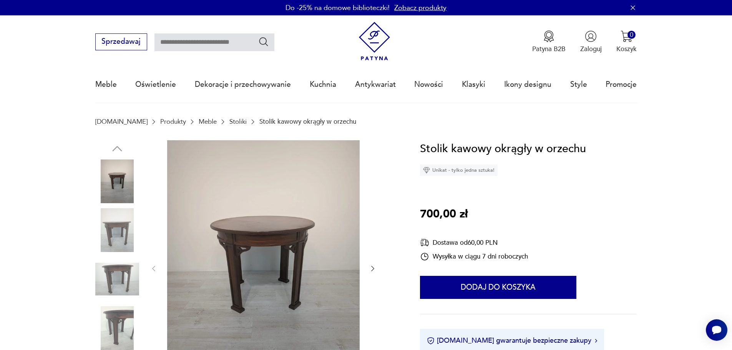
click at [120, 221] on img at bounding box center [117, 230] width 44 height 44
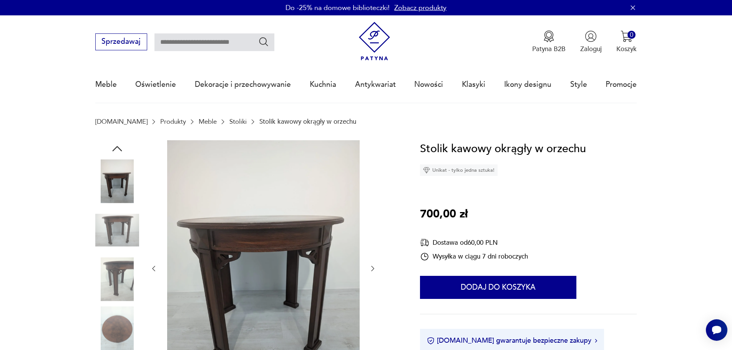
click at [128, 265] on img at bounding box center [117, 280] width 44 height 44
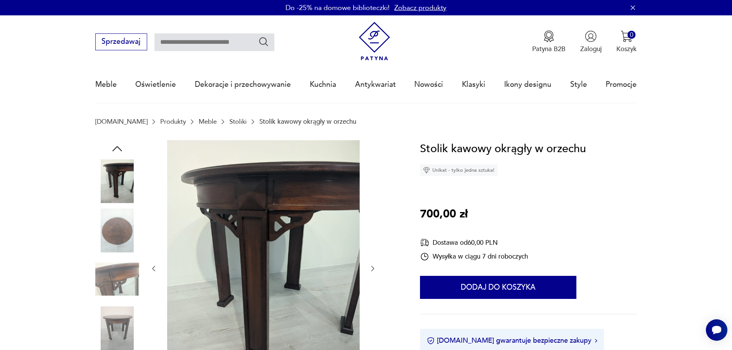
click at [120, 280] on img at bounding box center [117, 280] width 44 height 44
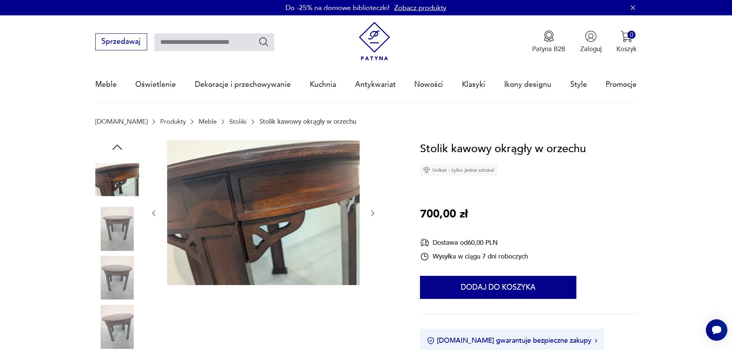
click at [126, 274] on img at bounding box center [117, 278] width 44 height 44
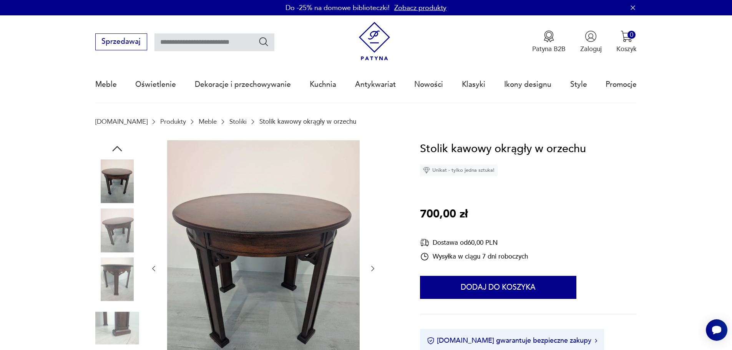
click at [123, 231] on img at bounding box center [117, 230] width 44 height 44
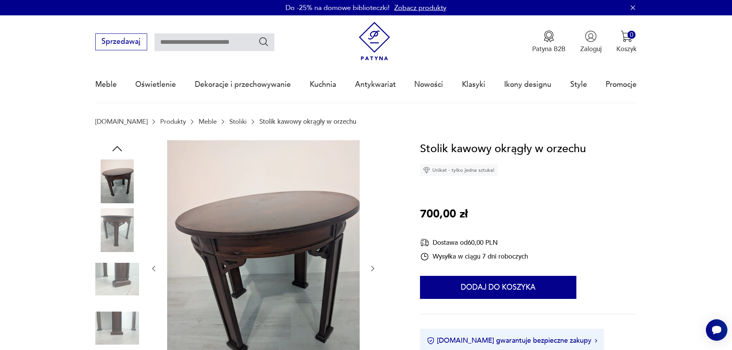
click at [119, 229] on img at bounding box center [117, 230] width 44 height 44
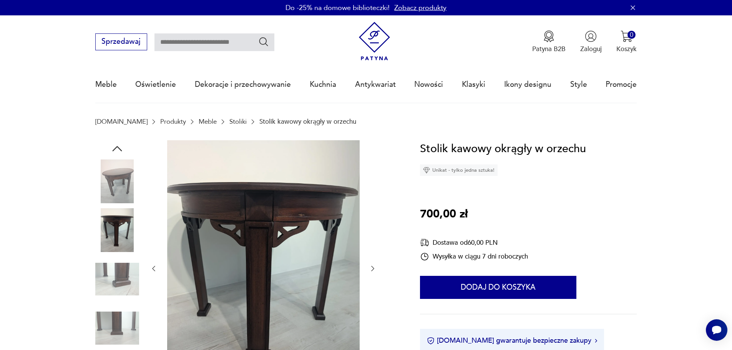
click at [128, 270] on img at bounding box center [117, 280] width 44 height 44
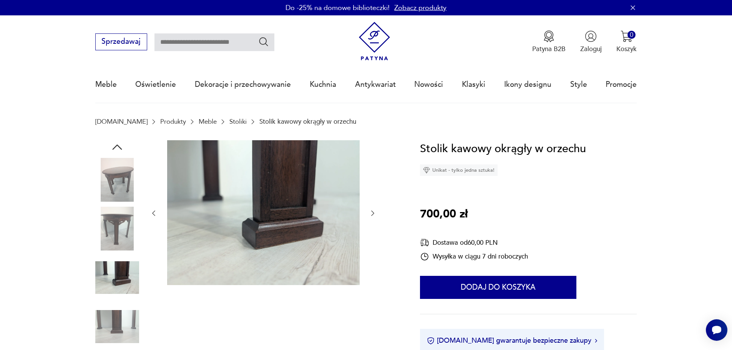
click at [123, 318] on img at bounding box center [117, 327] width 44 height 44
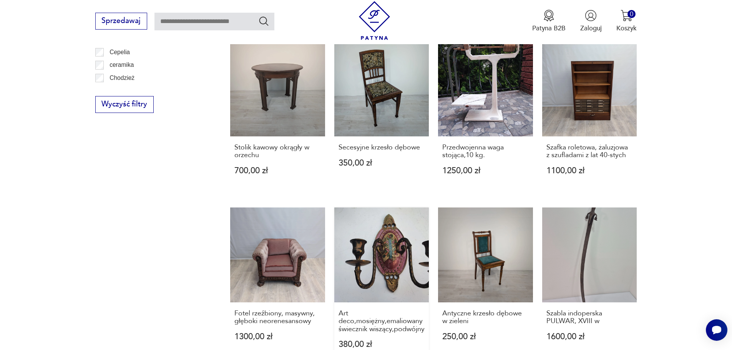
scroll to position [668, 0]
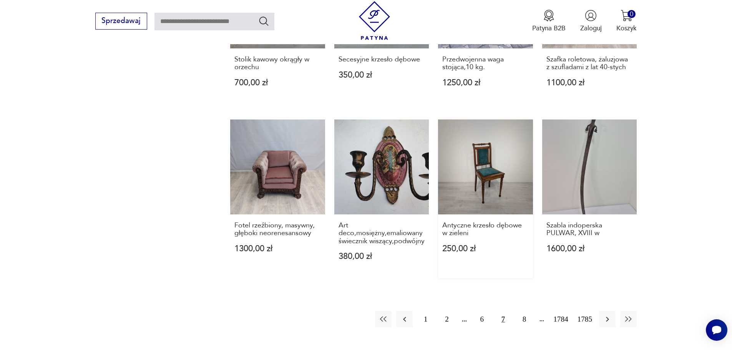
click at [498, 169] on link "Antyczne krzesło dębowe w zieleni 250,00 zł" at bounding box center [485, 199] width 95 height 159
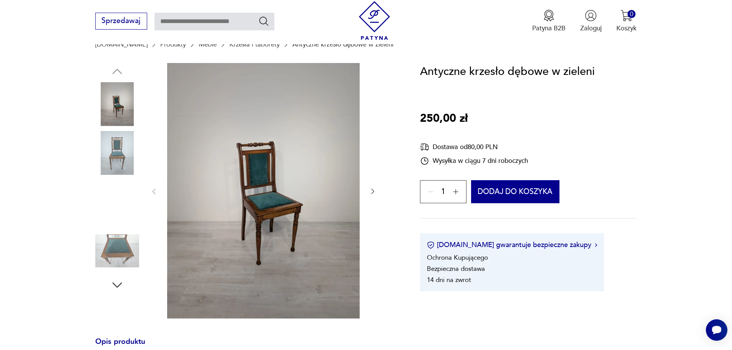
scroll to position [115, 0]
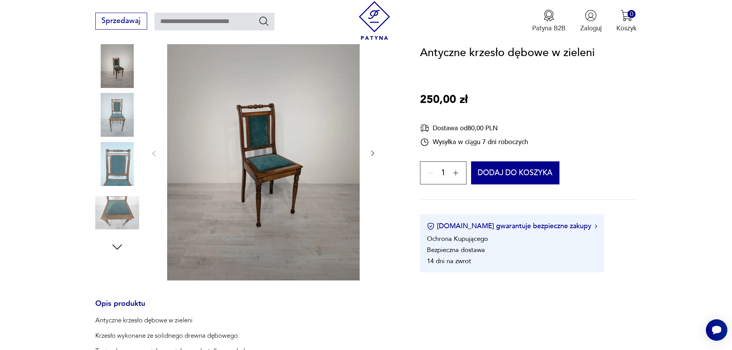
click at [117, 115] on img at bounding box center [117, 115] width 44 height 44
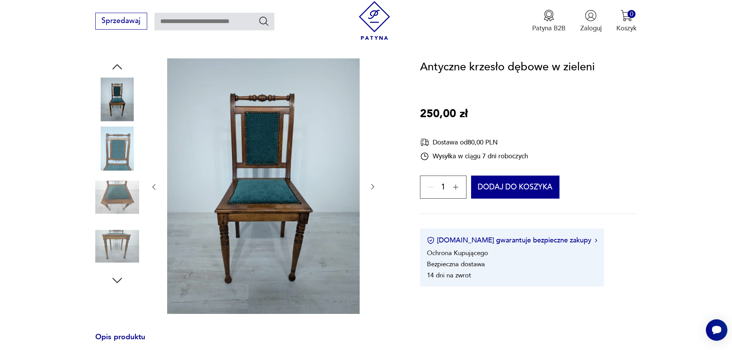
scroll to position [77, 0]
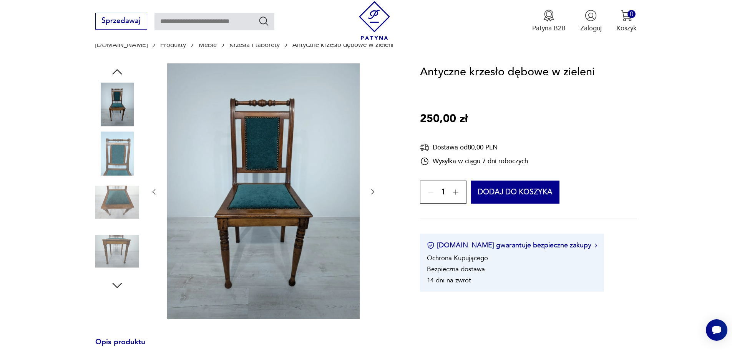
click at [374, 189] on icon "button" at bounding box center [373, 192] width 8 height 8
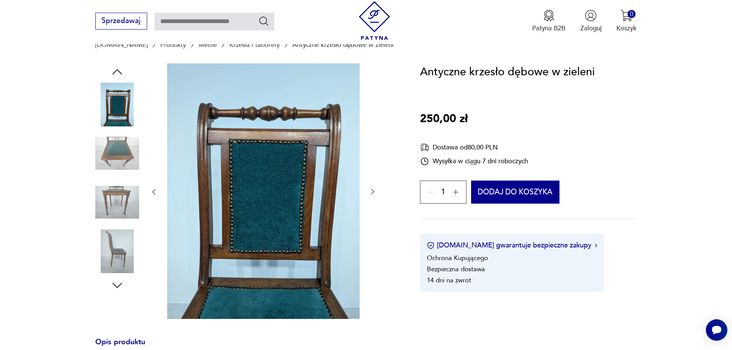
click at [370, 191] on icon "button" at bounding box center [373, 192] width 8 height 8
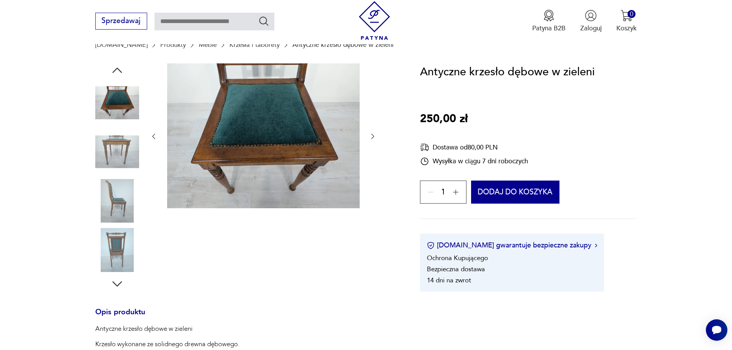
click at [372, 136] on icon "button" at bounding box center [373, 137] width 8 height 8
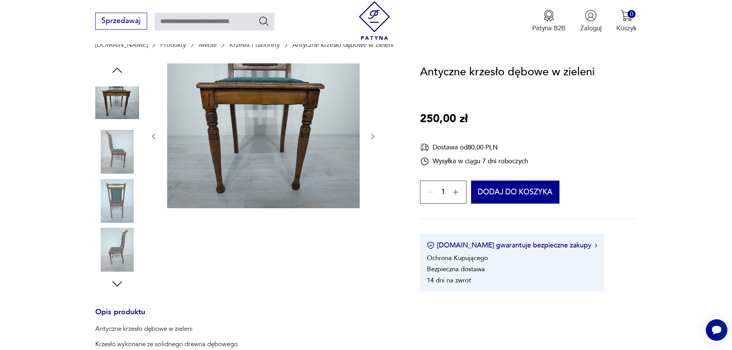
click at [372, 136] on icon "button" at bounding box center [373, 137] width 8 height 8
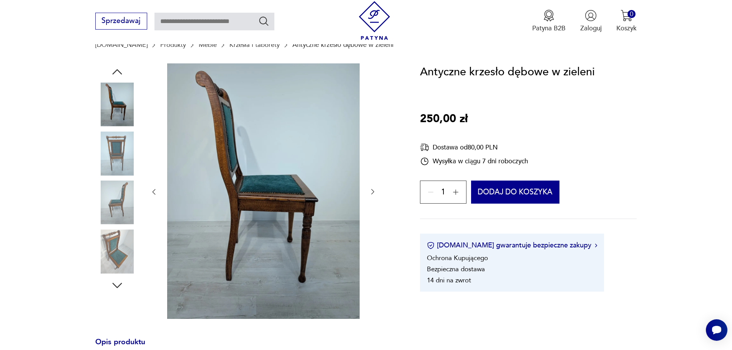
click at [372, 136] on div at bounding box center [263, 192] width 227 height 258
click at [114, 156] on img at bounding box center [117, 153] width 44 height 44
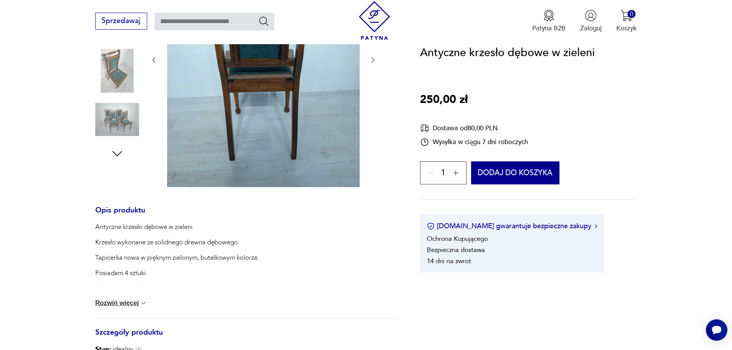
scroll to position [231, 0]
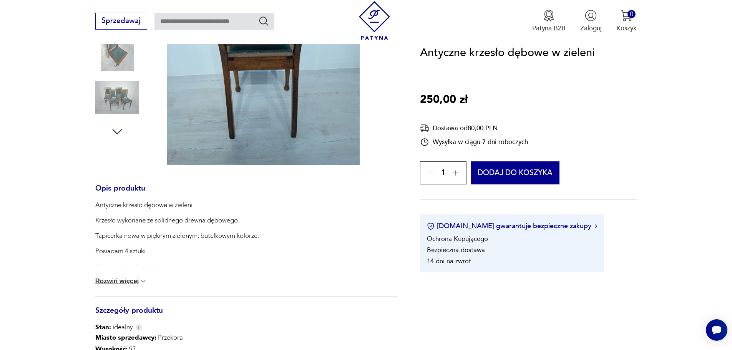
click at [114, 98] on img at bounding box center [117, 98] width 44 height 44
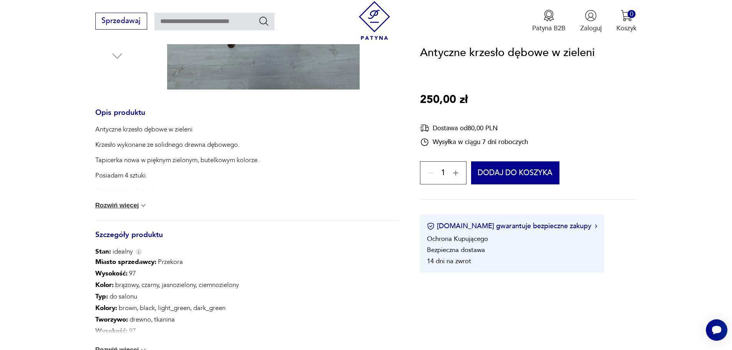
scroll to position [307, 0]
click at [122, 201] on button "Rozwiń więcej" at bounding box center [121, 205] width 52 height 8
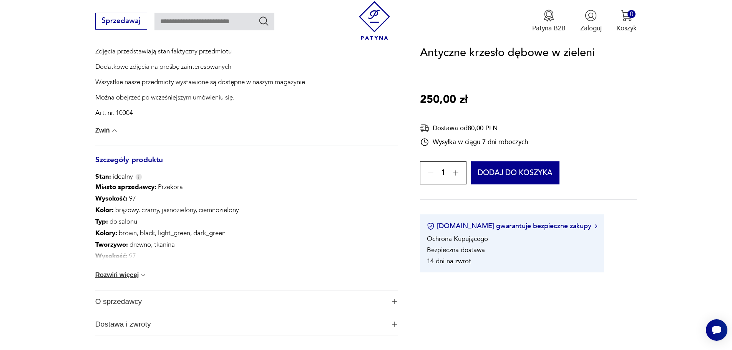
scroll to position [538, 0]
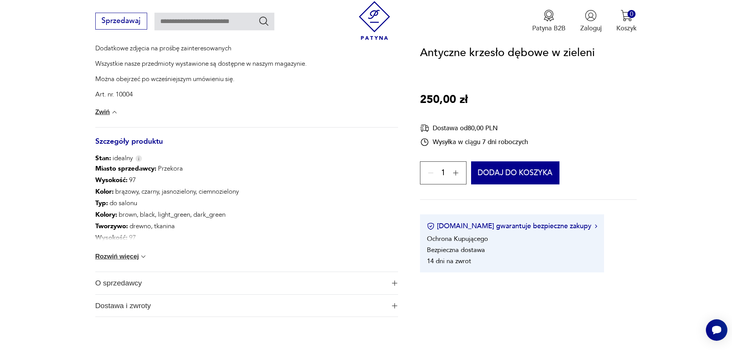
click at [124, 258] on button "Rozwiń więcej" at bounding box center [121, 257] width 52 height 8
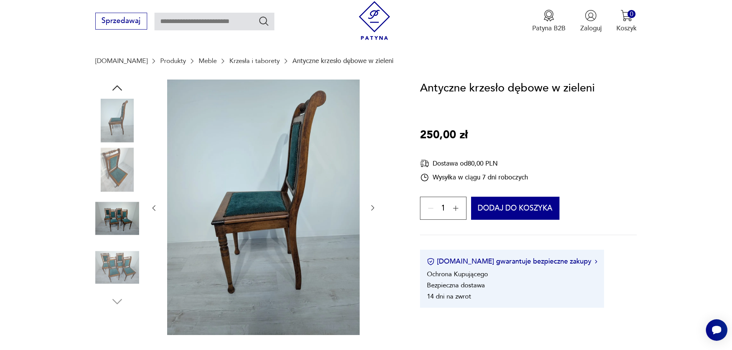
scroll to position [38, 0]
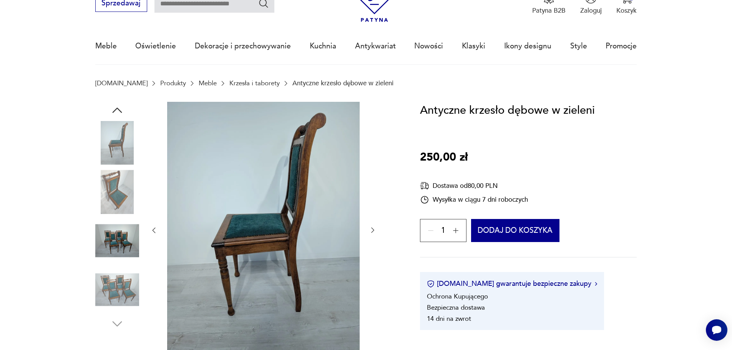
click at [110, 188] on img at bounding box center [117, 192] width 44 height 44
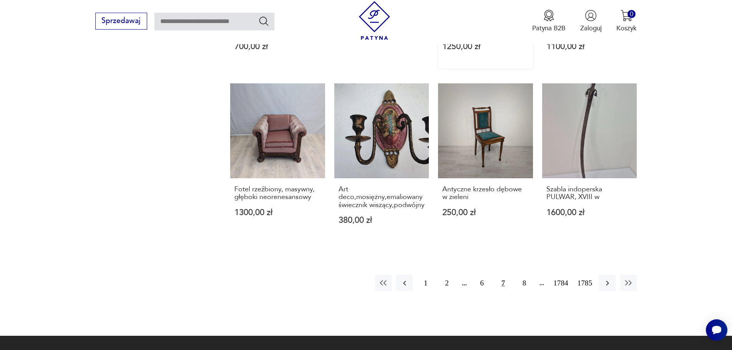
scroll to position [690, 0]
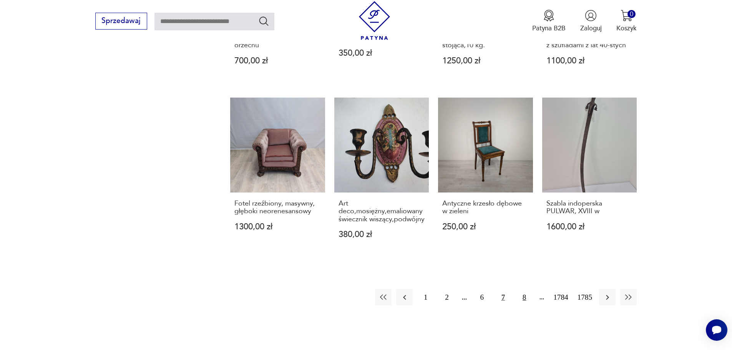
click at [525, 294] on button "8" at bounding box center [524, 297] width 17 height 17
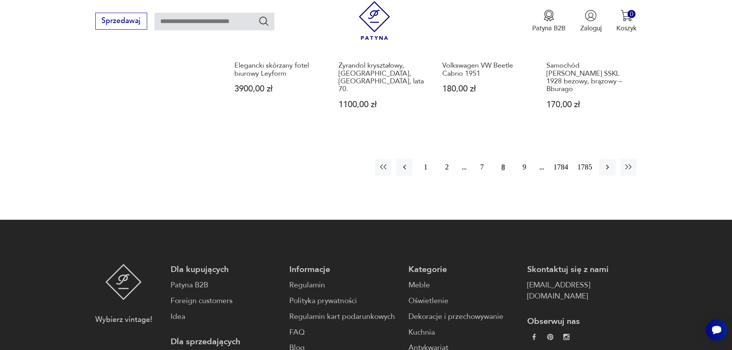
scroll to position [861, 0]
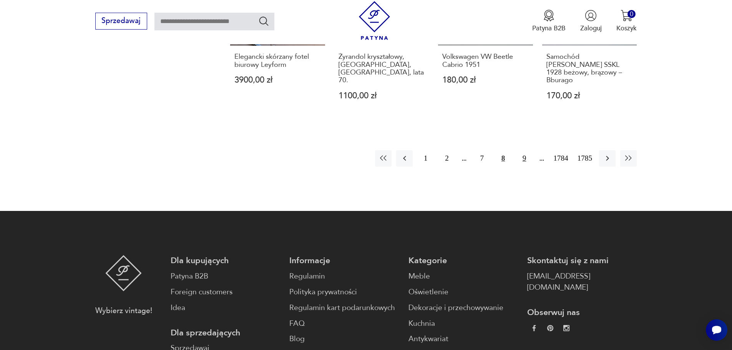
click at [522, 150] on button "9" at bounding box center [524, 158] width 17 height 17
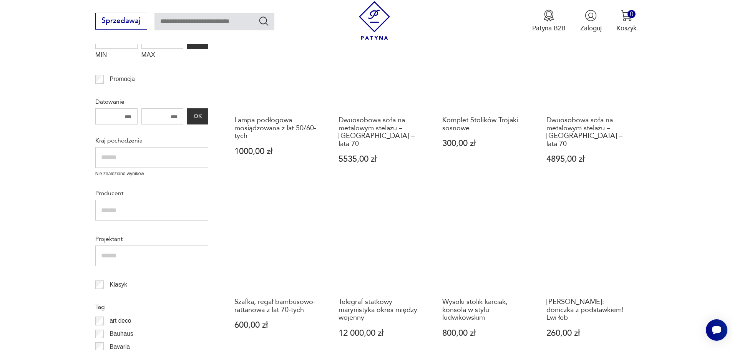
scroll to position [284, 0]
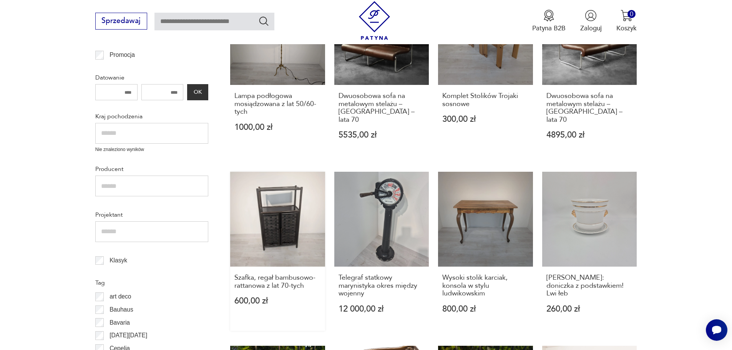
click at [277, 214] on link "Szafka, regał bambusowo- rattanowa z lat 70-tych 600,00 zł" at bounding box center [277, 251] width 95 height 159
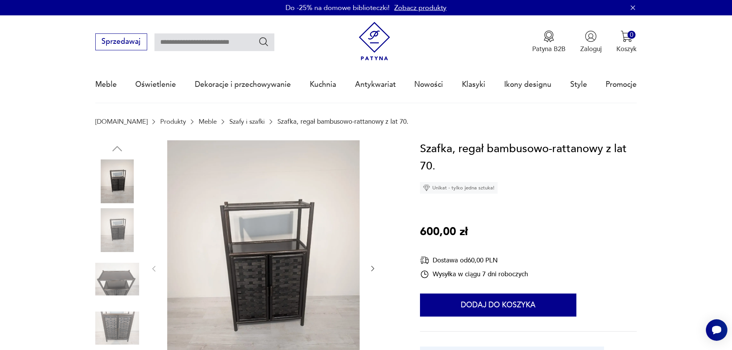
click at [122, 225] on img at bounding box center [117, 230] width 44 height 44
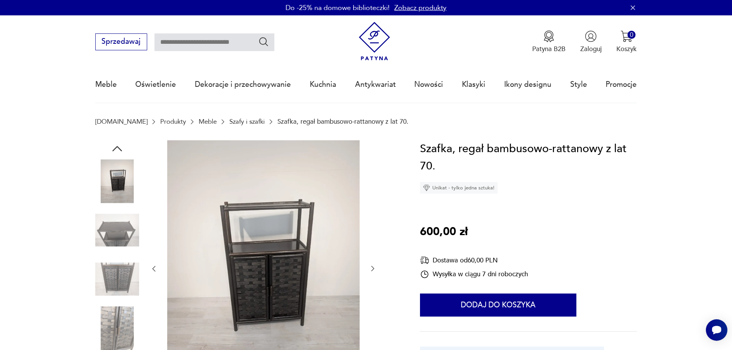
click at [370, 267] on icon "button" at bounding box center [373, 269] width 8 height 8
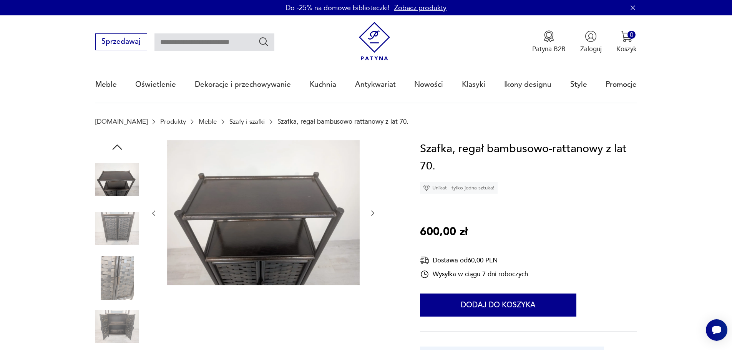
click at [370, 267] on div at bounding box center [263, 213] width 227 height 146
click at [370, 213] on icon "button" at bounding box center [373, 213] width 8 height 8
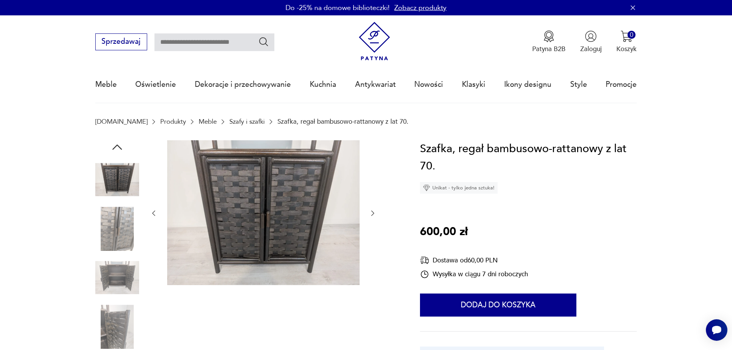
click at [370, 213] on icon "button" at bounding box center [373, 213] width 8 height 8
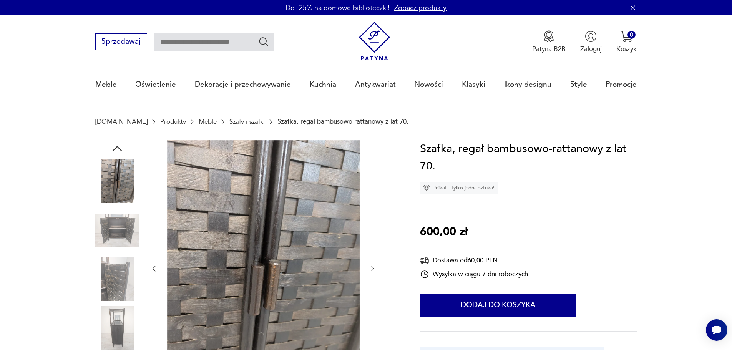
click at [370, 213] on div at bounding box center [263, 269] width 227 height 258
click at [368, 268] on div at bounding box center [263, 269] width 227 height 258
click at [372, 269] on icon "button" at bounding box center [373, 269] width 8 height 8
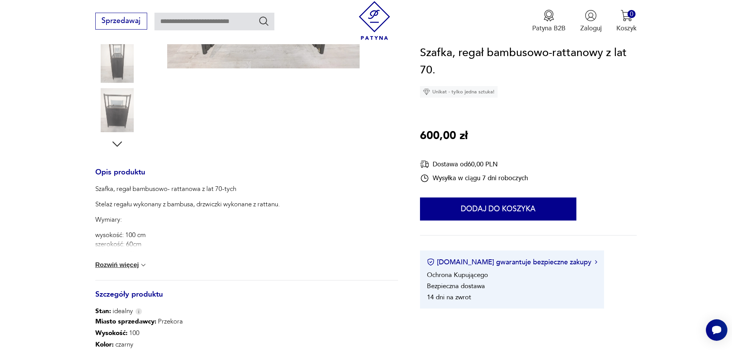
scroll to position [231, 0]
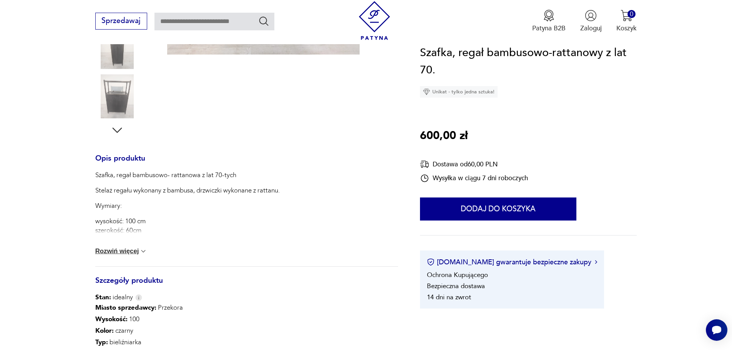
click at [126, 252] on button "Rozwiń więcej" at bounding box center [121, 252] width 52 height 8
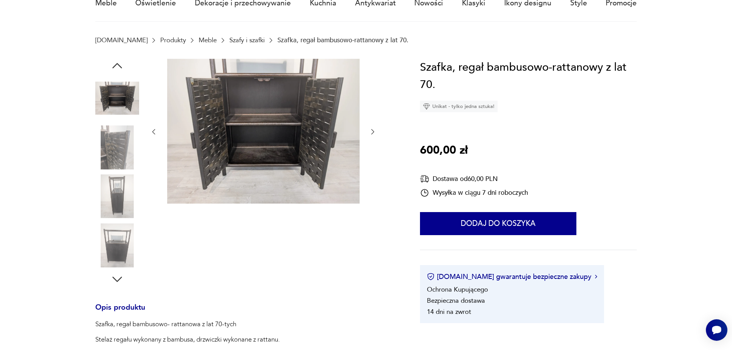
scroll to position [0, 0]
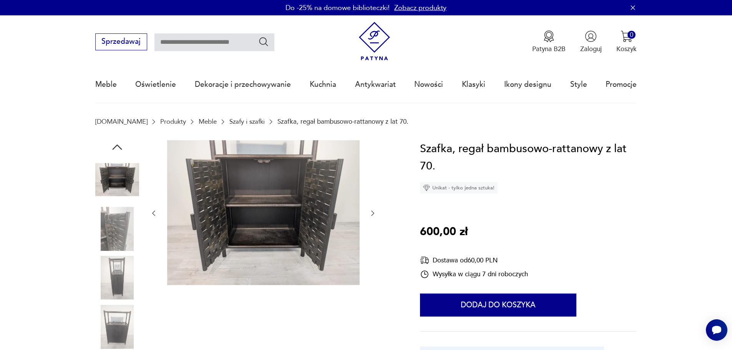
click at [119, 275] on img at bounding box center [117, 278] width 44 height 44
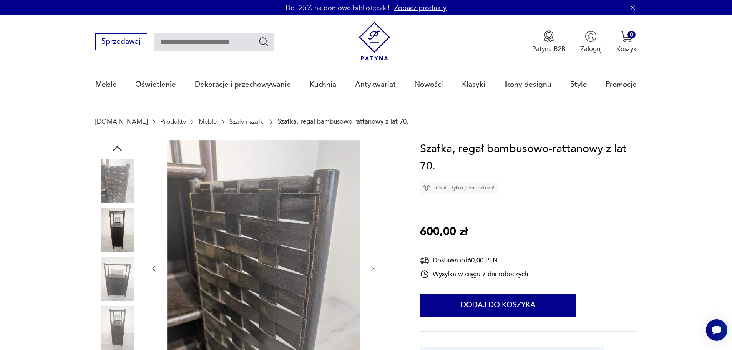
click at [122, 286] on img at bounding box center [117, 280] width 44 height 44
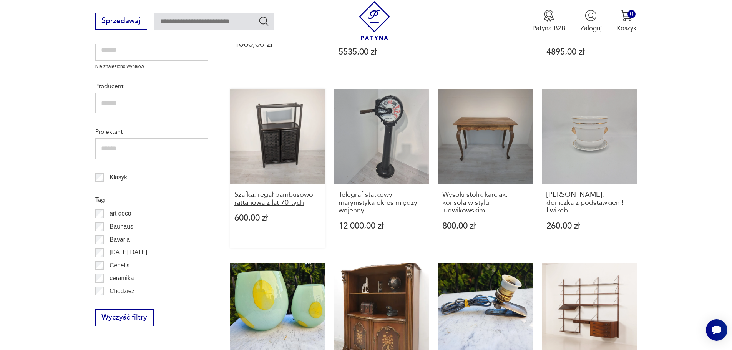
scroll to position [322, 0]
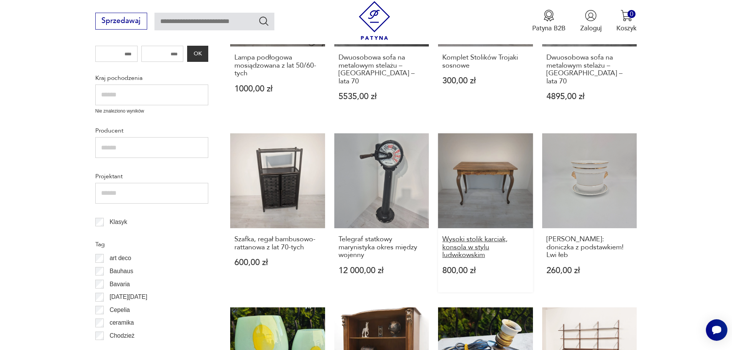
click at [471, 238] on h3 "Wysoki stolik karciak, konsola w stylu ludwikowskim" at bounding box center [485, 247] width 86 height 23
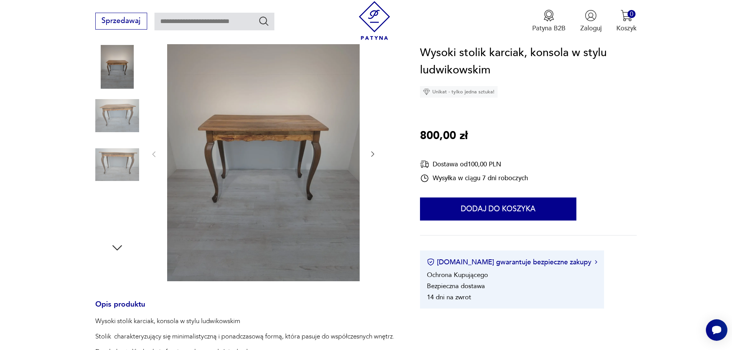
scroll to position [115, 0]
click at [131, 112] on img at bounding box center [117, 115] width 44 height 44
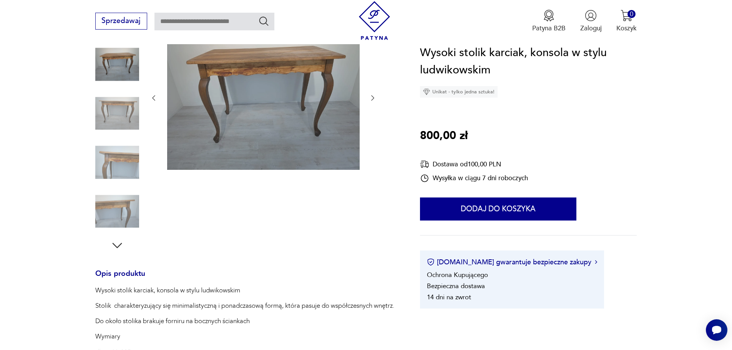
click at [130, 154] on img at bounding box center [117, 163] width 44 height 44
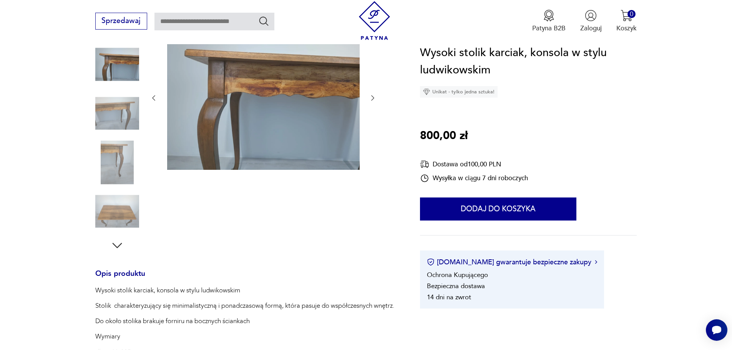
click at [117, 210] on img at bounding box center [117, 211] width 44 height 44
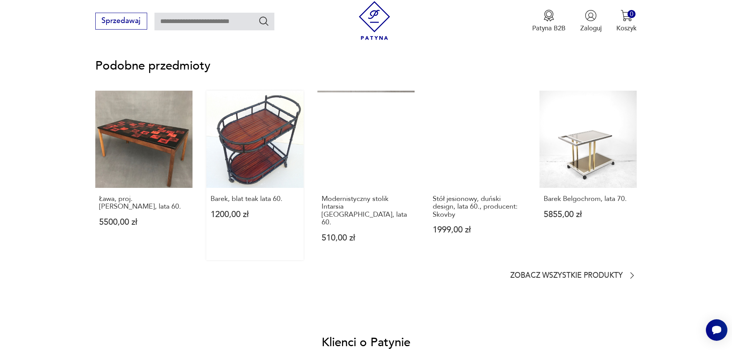
scroll to position [692, 0]
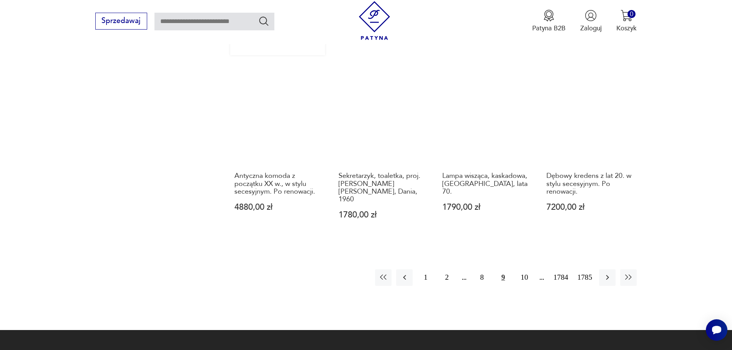
scroll to position [745, 0]
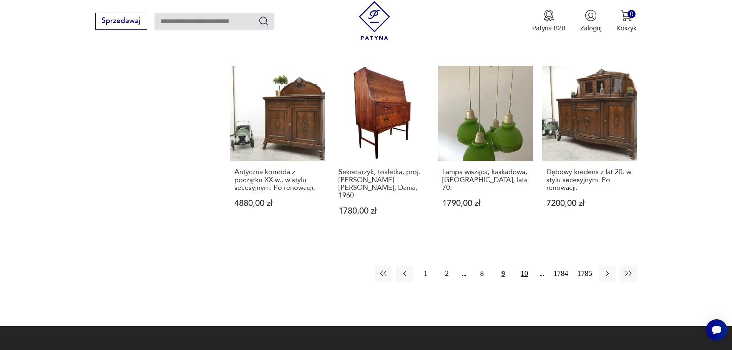
click at [525, 266] on button "10" at bounding box center [524, 274] width 17 height 17
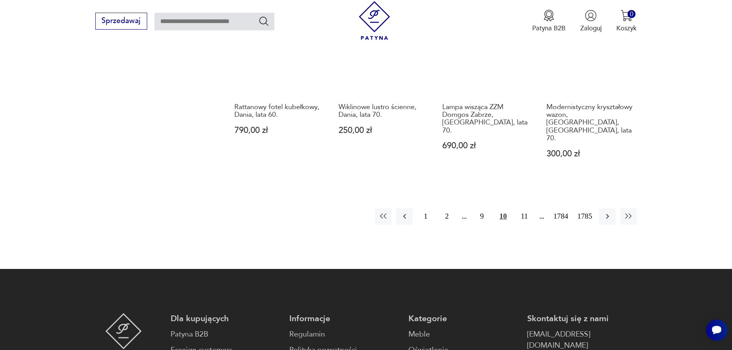
scroll to position [822, 0]
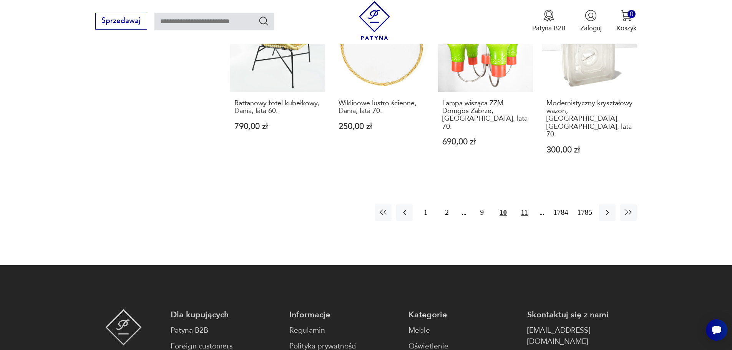
click at [525, 204] on button "11" at bounding box center [524, 212] width 17 height 17
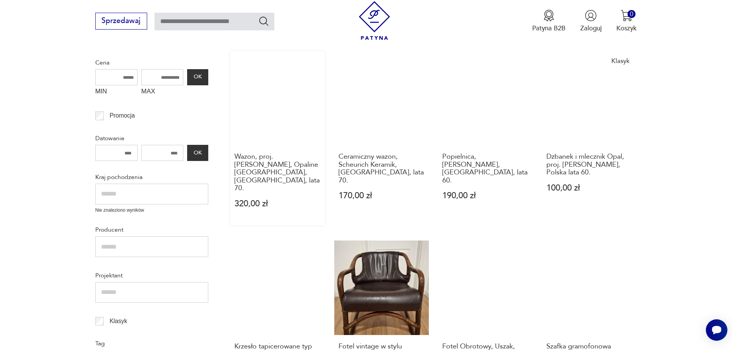
scroll to position [284, 0]
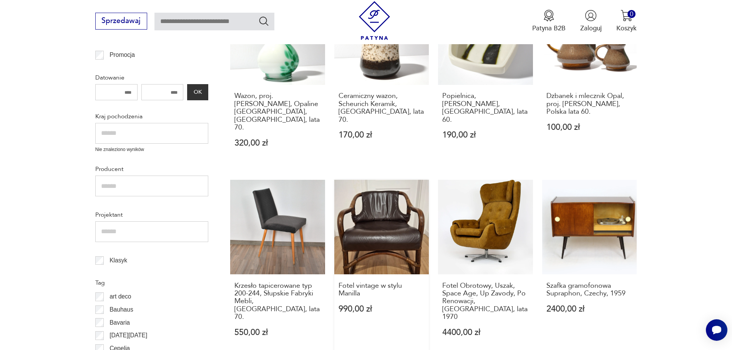
click at [385, 209] on link "Fotel vintage w stylu Manilla 990,00 zł" at bounding box center [381, 267] width 95 height 175
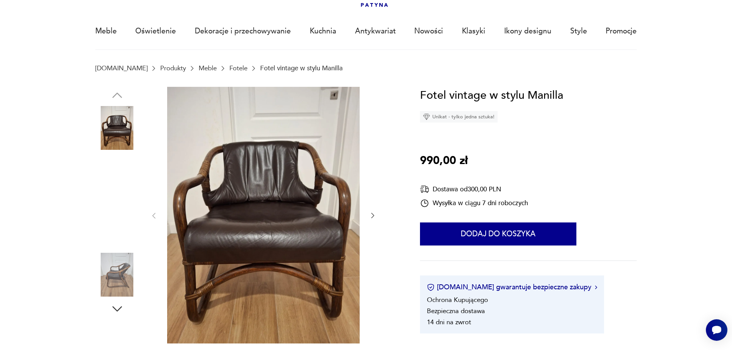
scroll to position [38, 0]
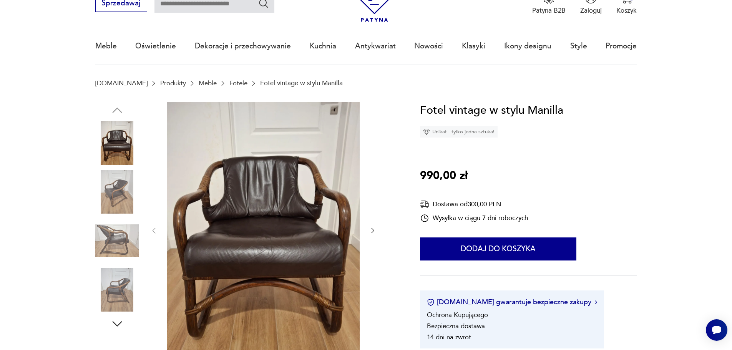
click at [117, 186] on img at bounding box center [117, 192] width 44 height 44
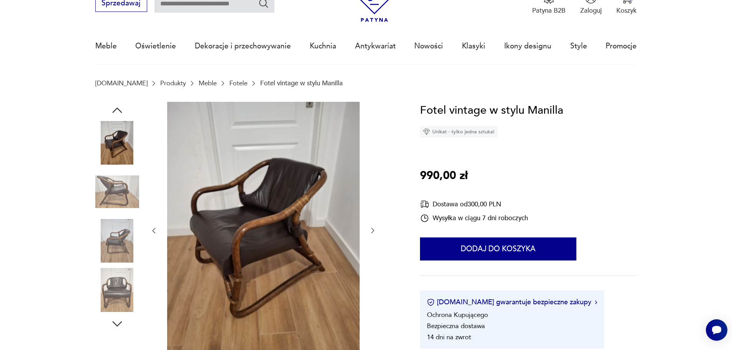
click at [111, 199] on img at bounding box center [117, 192] width 44 height 44
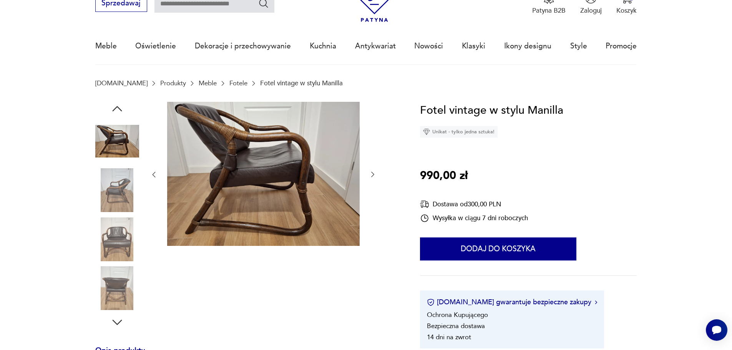
click at [108, 240] on img at bounding box center [117, 240] width 44 height 44
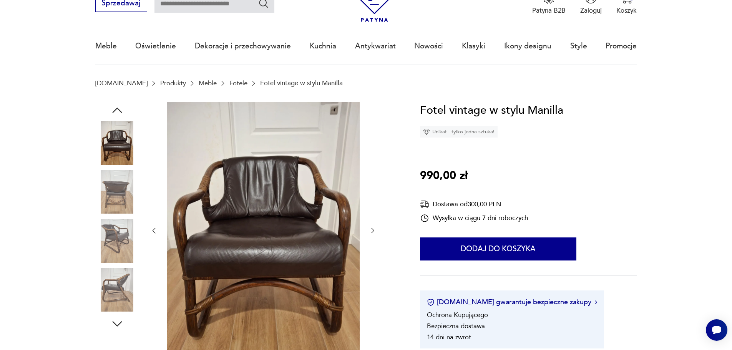
click at [124, 291] on img at bounding box center [117, 290] width 44 height 44
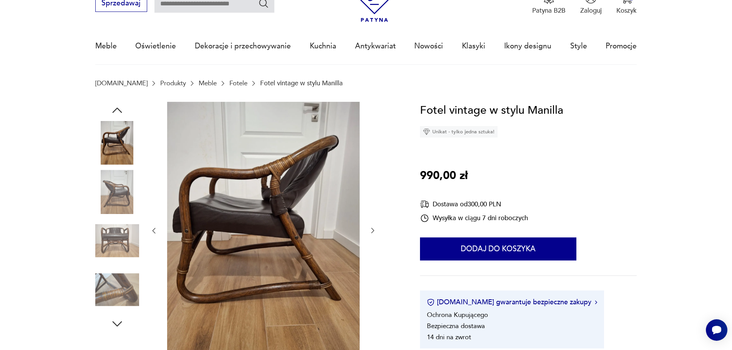
click at [115, 321] on icon "button" at bounding box center [117, 324] width 14 height 14
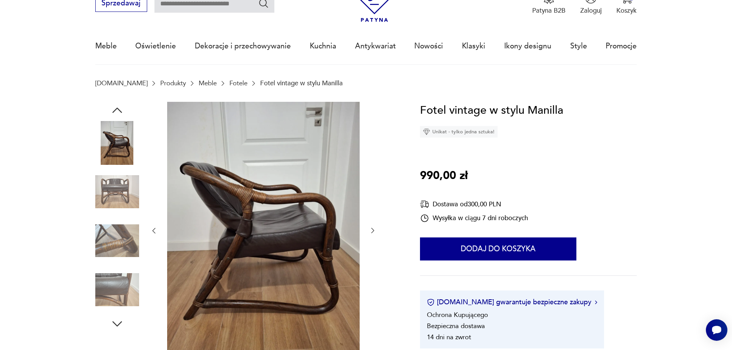
click at [110, 286] on img at bounding box center [117, 290] width 44 height 44
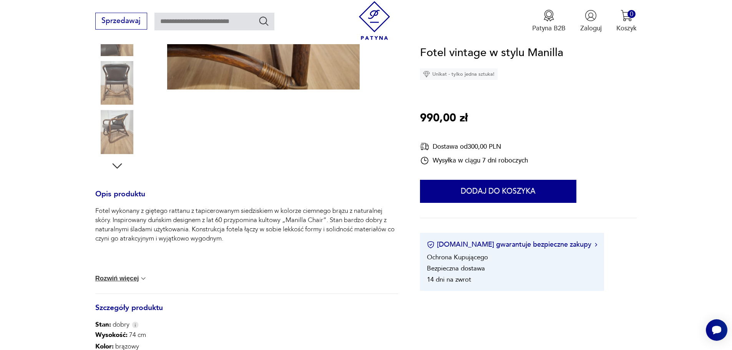
scroll to position [231, 0]
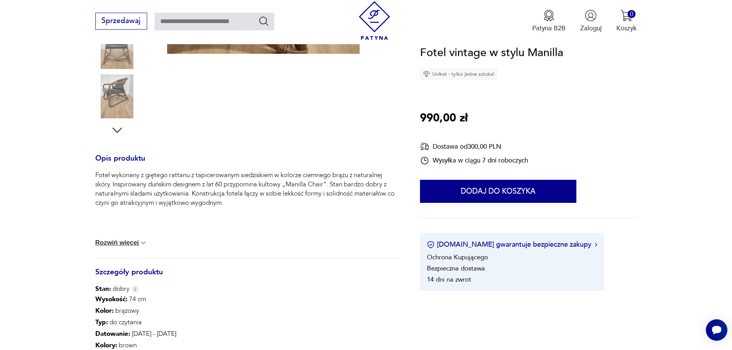
click at [129, 243] on button "Rozwiń więcej" at bounding box center [121, 243] width 52 height 8
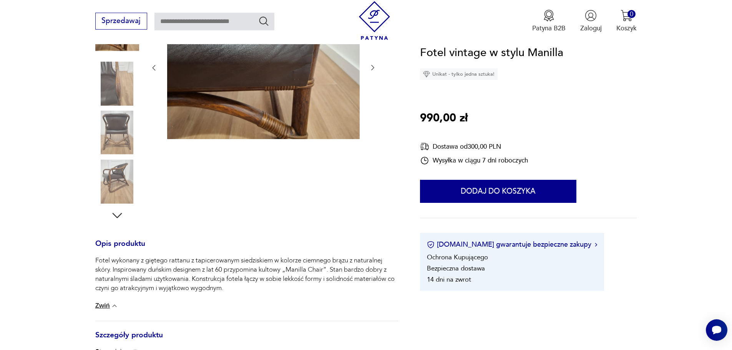
scroll to position [0, 0]
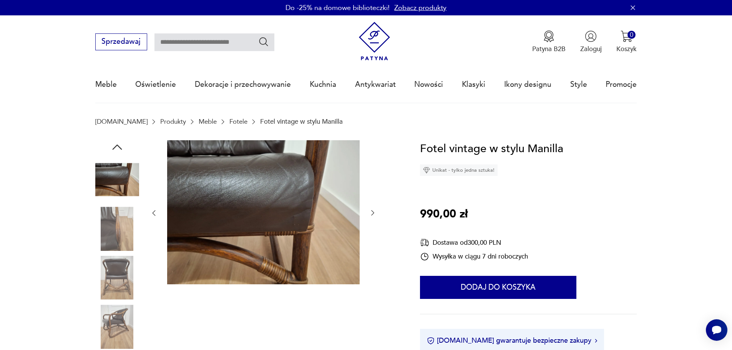
click at [116, 227] on img at bounding box center [117, 229] width 44 height 44
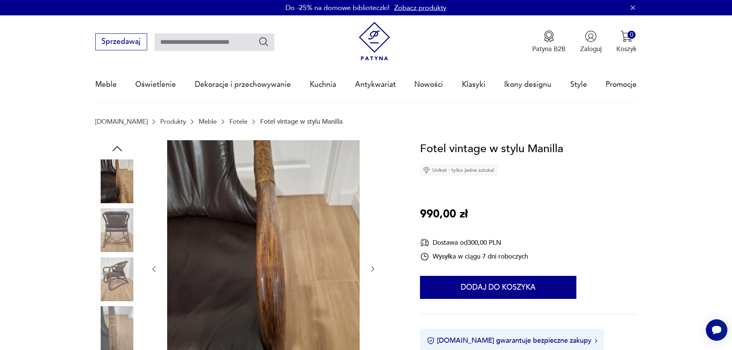
click at [120, 274] on img at bounding box center [117, 280] width 44 height 44
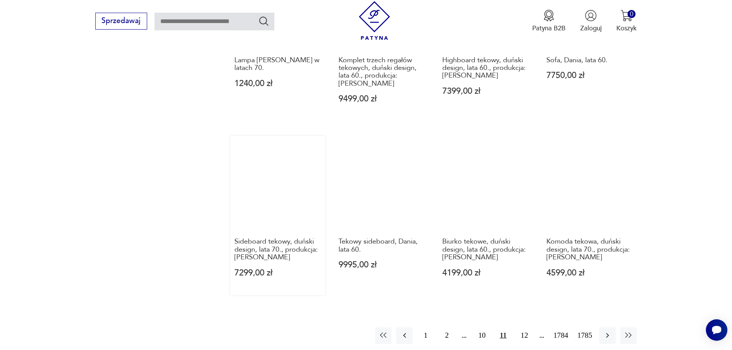
scroll to position [707, 0]
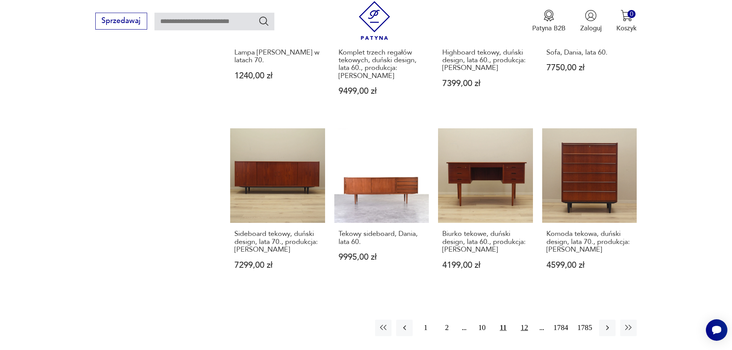
click at [523, 320] on button "12" at bounding box center [524, 328] width 17 height 17
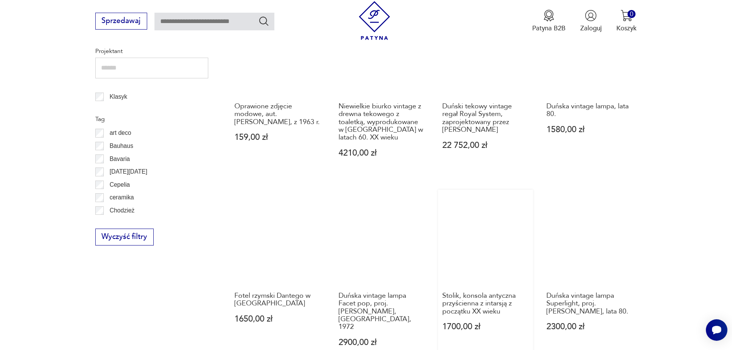
scroll to position [399, 0]
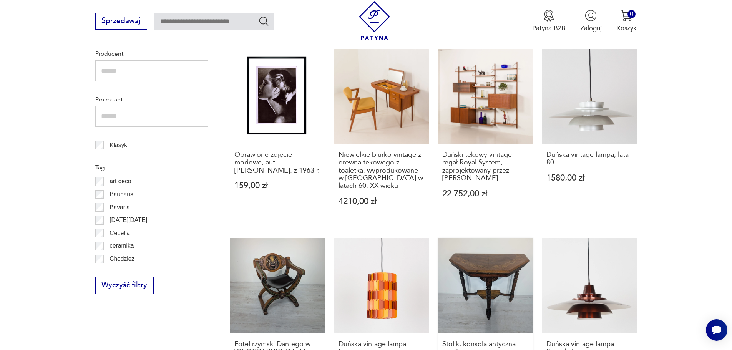
click at [497, 268] on link "Stolik, konsola antyczna przyścienna z intarsją z początku XX wieku 1700,00 zł" at bounding box center [485, 325] width 95 height 175
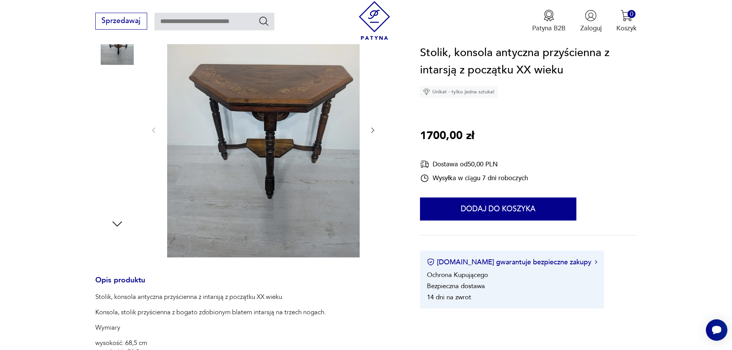
scroll to position [154, 0]
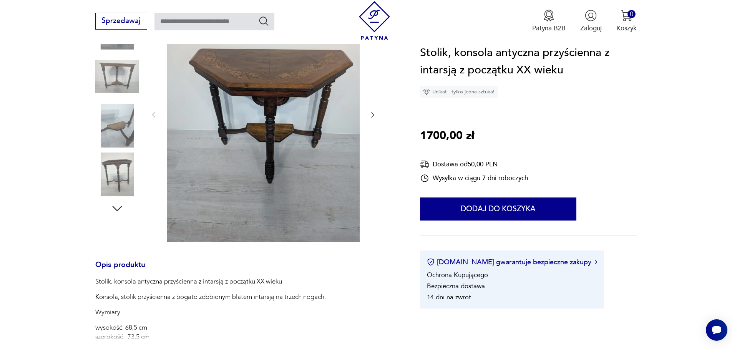
click at [115, 208] on icon "button" at bounding box center [117, 208] width 10 height 5
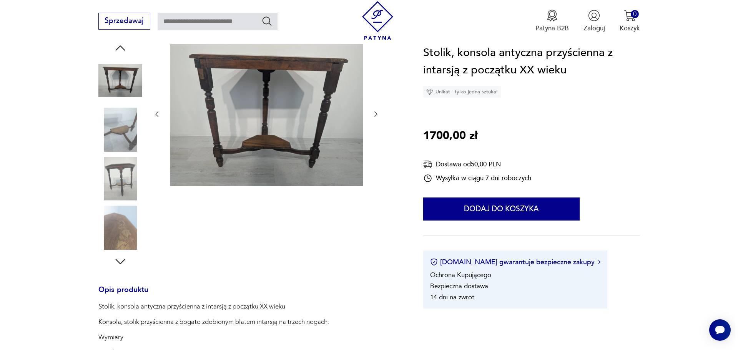
scroll to position [98, 0]
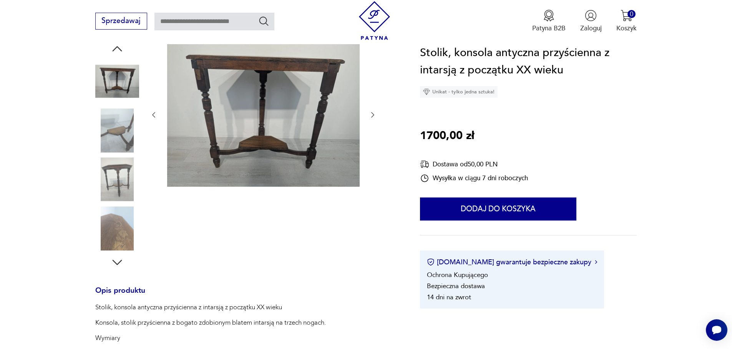
click at [118, 236] on img at bounding box center [117, 228] width 44 height 44
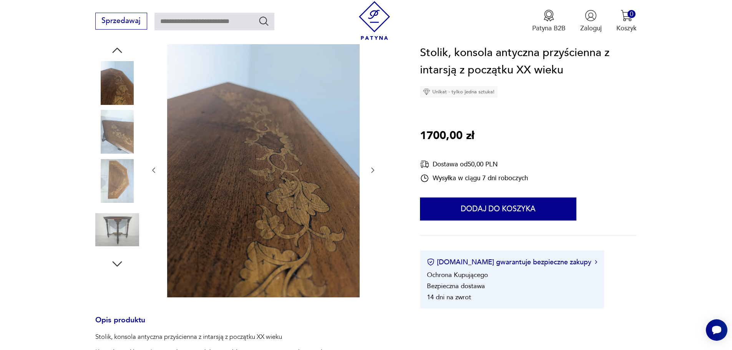
click at [117, 48] on icon "button" at bounding box center [117, 50] width 10 height 5
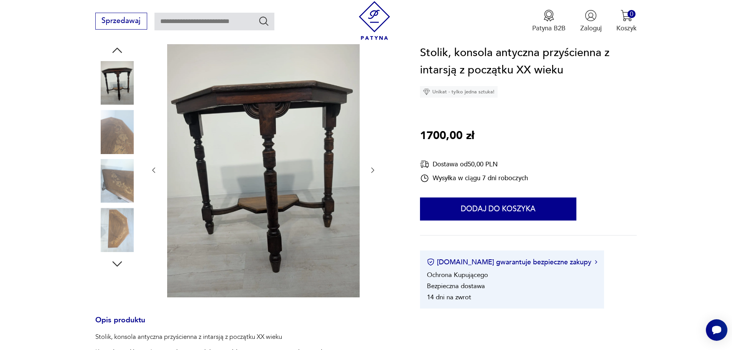
click at [118, 48] on icon "button" at bounding box center [117, 50] width 14 height 14
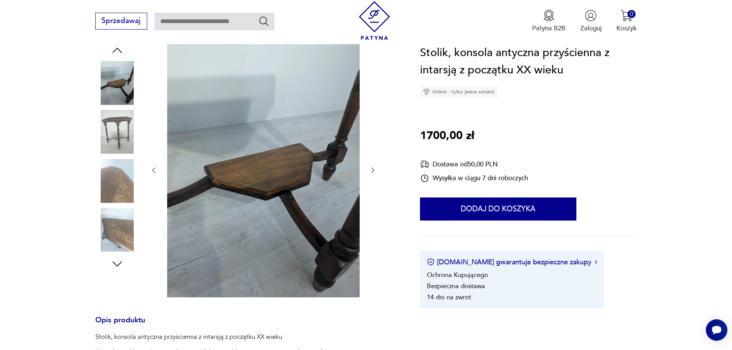
click at [119, 48] on icon "button" at bounding box center [117, 50] width 14 height 14
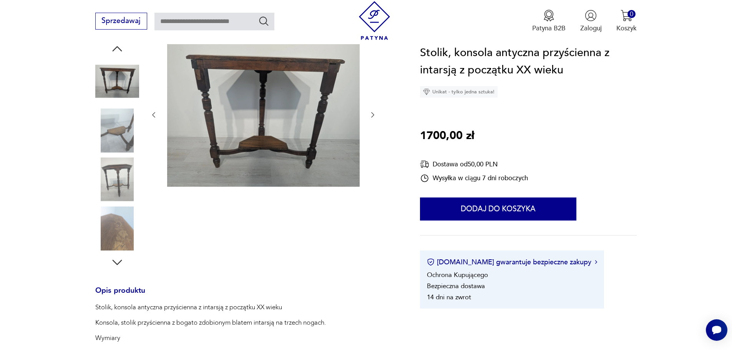
click at [119, 48] on icon "button" at bounding box center [117, 48] width 10 height 5
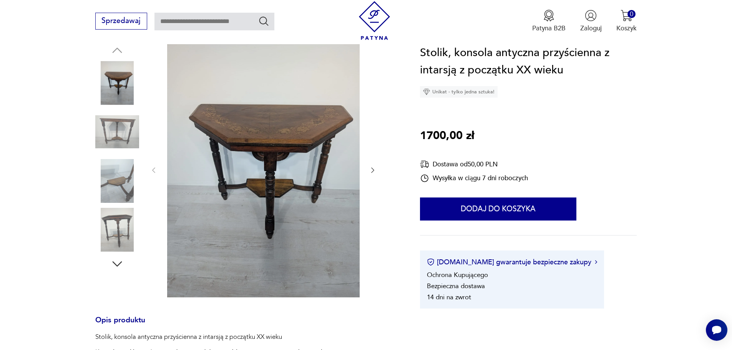
click at [273, 121] on img at bounding box center [263, 170] width 193 height 256
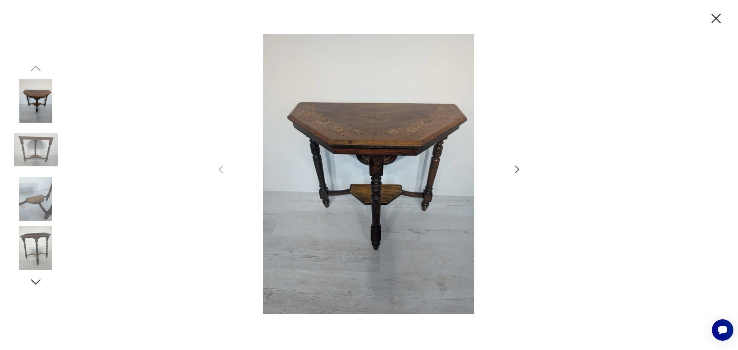
click at [44, 198] on img at bounding box center [36, 199] width 44 height 44
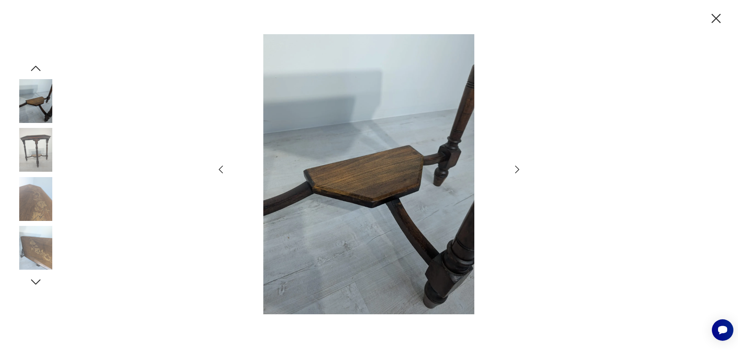
click at [515, 168] on icon "button" at bounding box center [517, 169] width 11 height 11
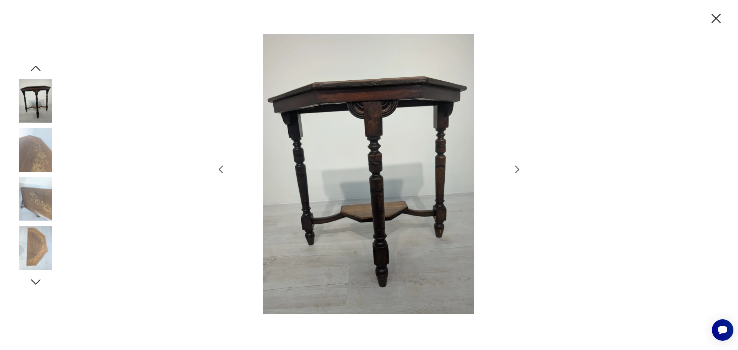
click at [515, 168] on icon "button" at bounding box center [517, 169] width 11 height 11
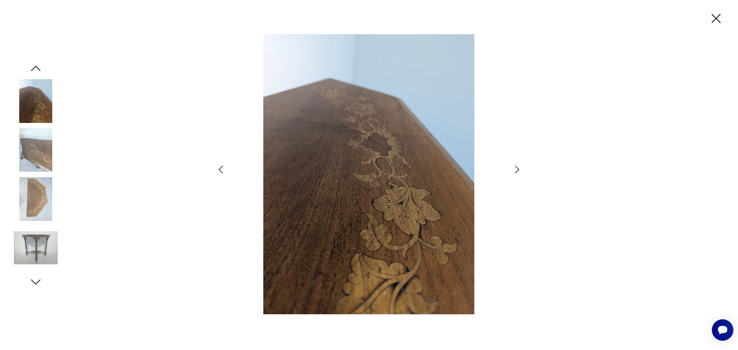
click at [515, 168] on icon "button" at bounding box center [517, 169] width 11 height 11
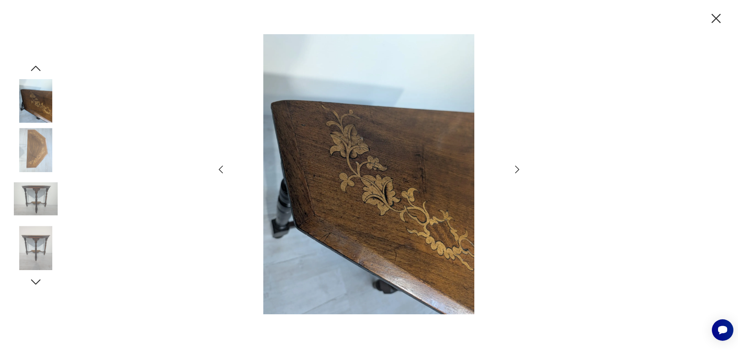
click at [515, 168] on icon "button" at bounding box center [517, 169] width 11 height 11
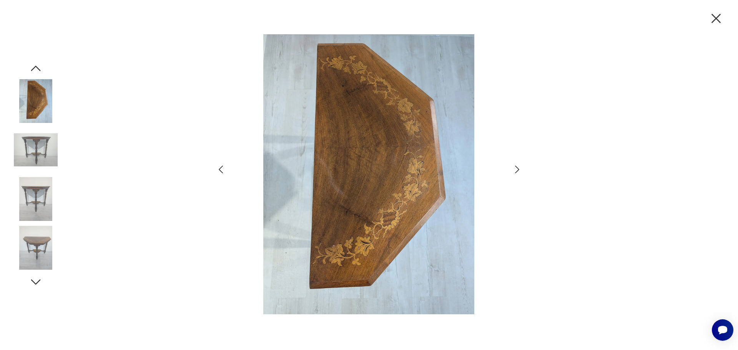
click at [515, 168] on icon "button" at bounding box center [517, 169] width 11 height 11
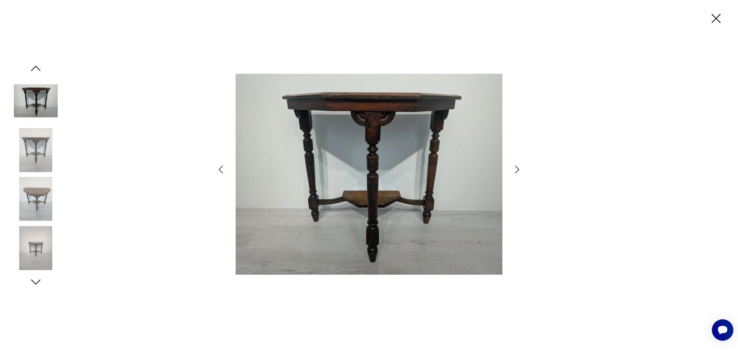
click at [515, 168] on icon "button" at bounding box center [517, 169] width 11 height 11
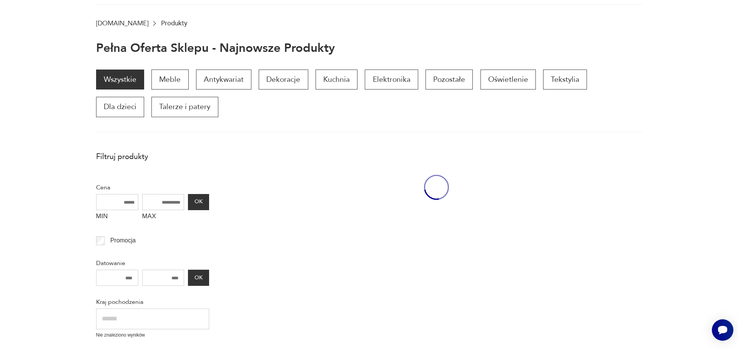
scroll to position [399, 0]
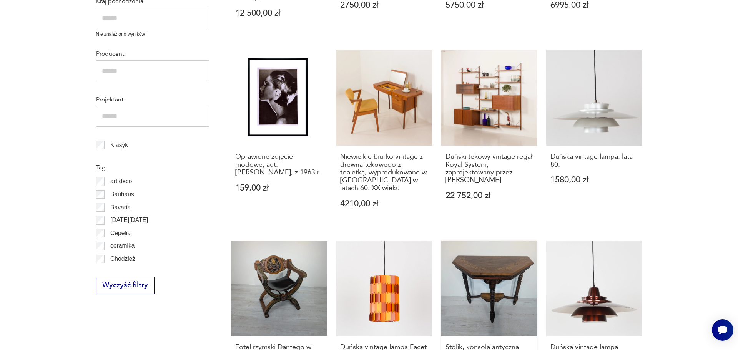
click at [490, 274] on link "Stolik, konsola antyczna przyścienna z intarsją z początku XX wieku 1700,00 zł" at bounding box center [489, 329] width 96 height 176
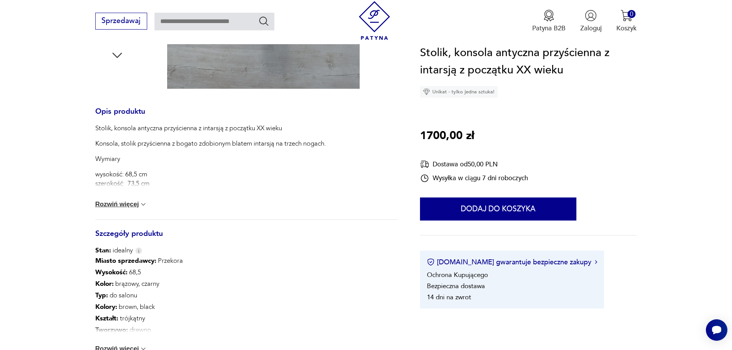
scroll to position [307, 0]
click at [128, 204] on button "Rozwiń więcej" at bounding box center [121, 204] width 52 height 8
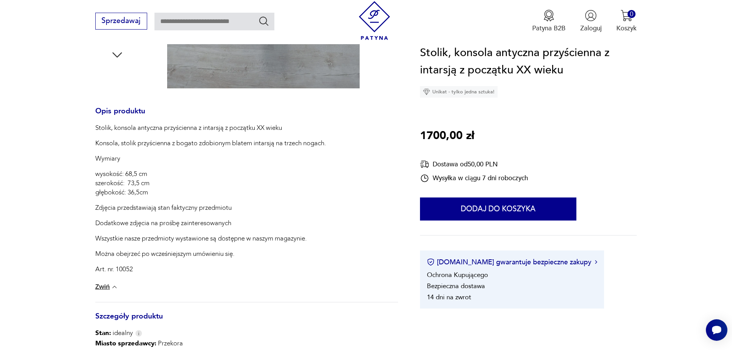
click at [105, 286] on button "Zwiń" at bounding box center [106, 287] width 23 height 8
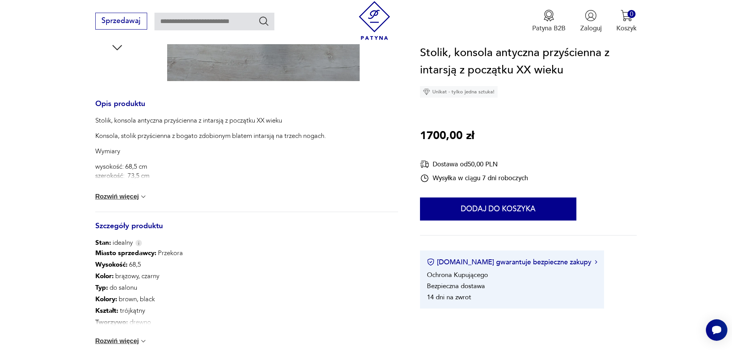
scroll to position [269, 0]
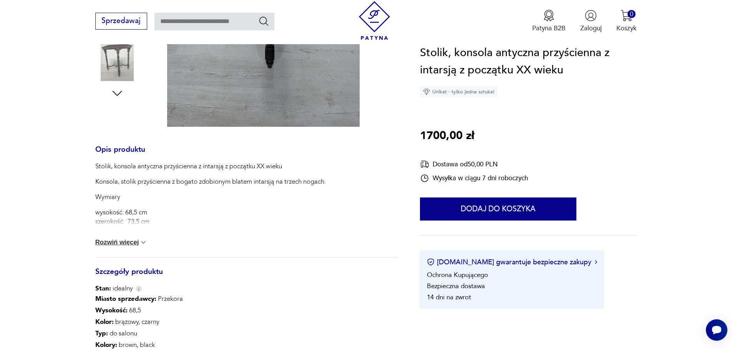
click at [116, 242] on button "Rozwiń więcej" at bounding box center [121, 243] width 52 height 8
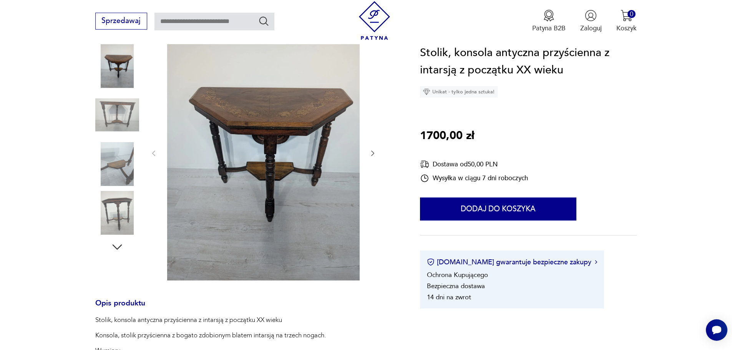
scroll to position [77, 0]
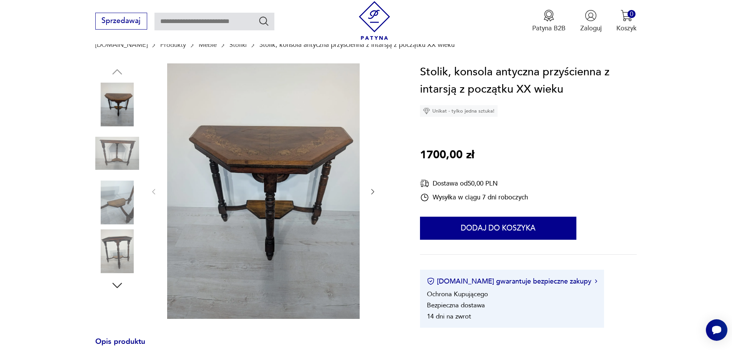
click at [118, 285] on icon "button" at bounding box center [117, 286] width 14 height 14
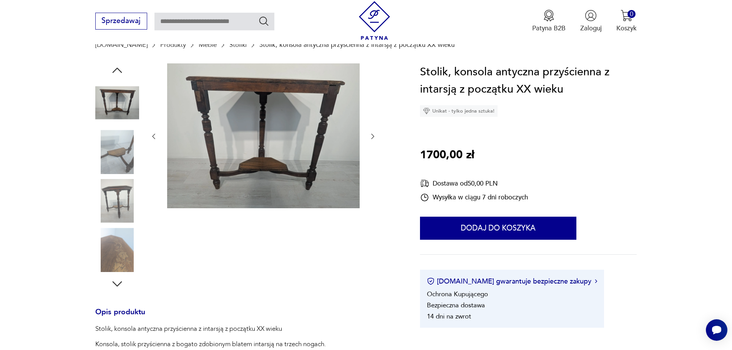
click at [115, 281] on icon "button" at bounding box center [117, 284] width 14 height 14
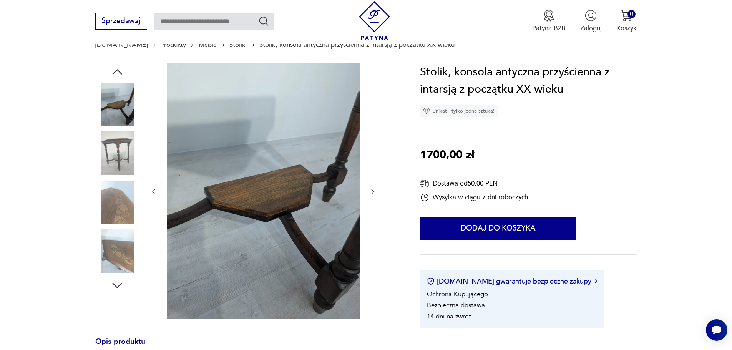
click at [115, 281] on icon "button" at bounding box center [117, 286] width 14 height 14
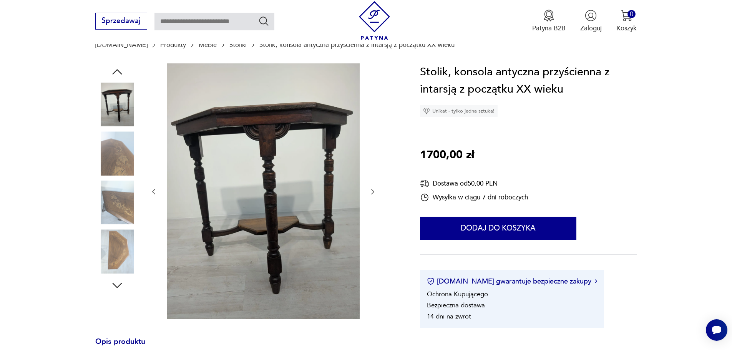
click at [115, 281] on icon "button" at bounding box center [117, 286] width 14 height 14
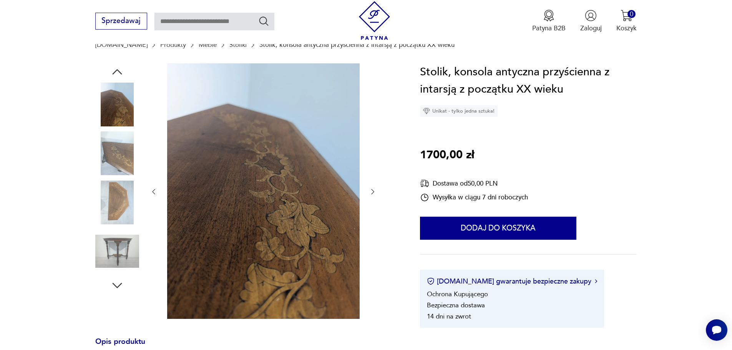
click at [116, 281] on icon "button" at bounding box center [117, 286] width 14 height 14
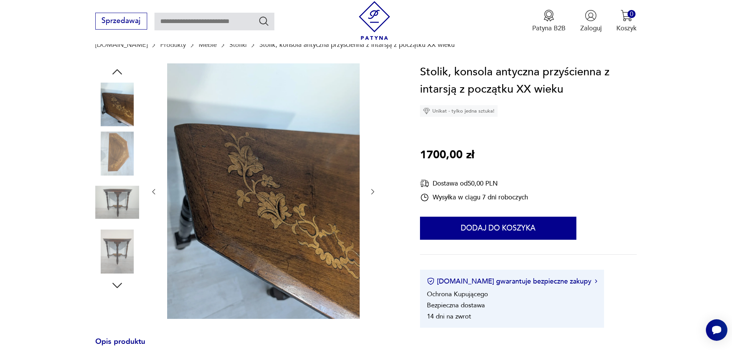
click at [116, 281] on icon "button" at bounding box center [117, 286] width 14 height 14
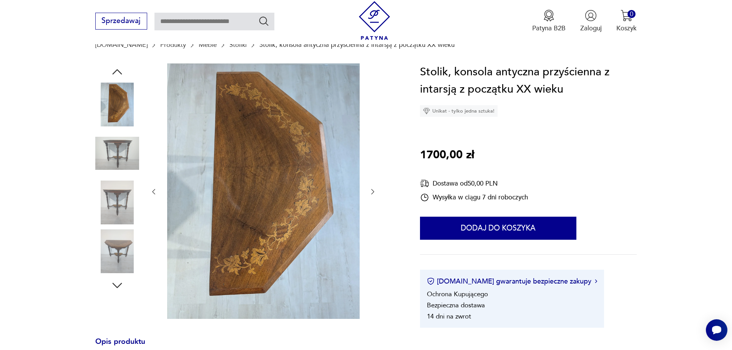
click at [116, 281] on icon "button" at bounding box center [117, 286] width 14 height 14
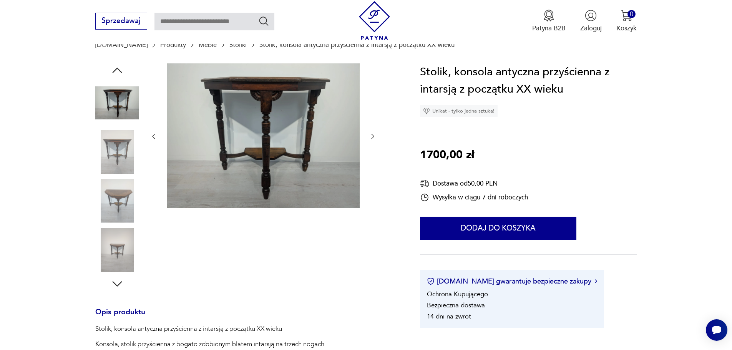
click at [116, 281] on icon "button" at bounding box center [117, 284] width 14 height 14
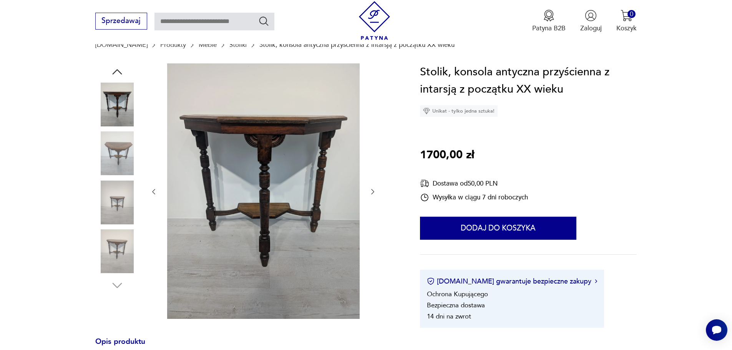
click at [117, 247] on img at bounding box center [117, 251] width 44 height 44
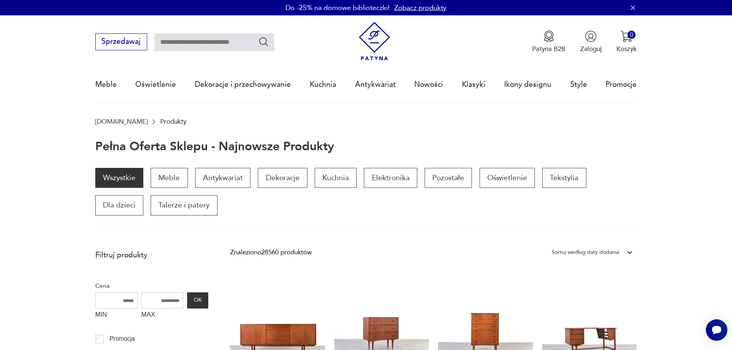
click at [431, 9] on link "Zobacz produkty" at bounding box center [420, 8] width 52 height 10
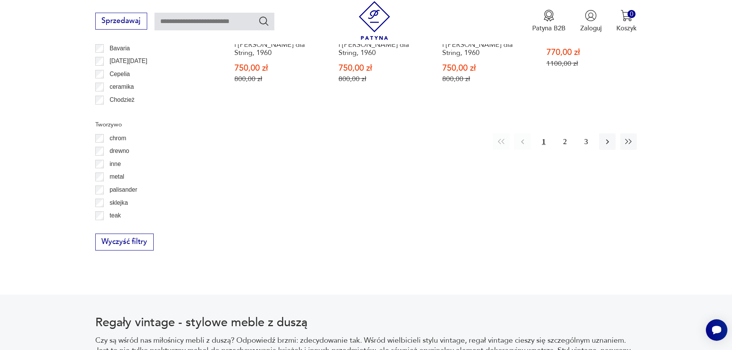
scroll to position [1063, 0]
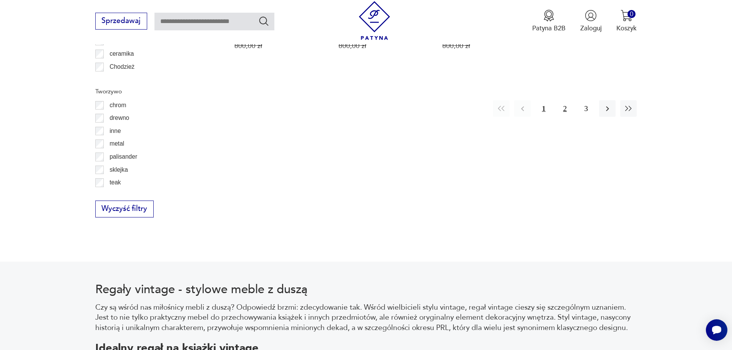
click at [565, 105] on button "2" at bounding box center [565, 108] width 17 height 17
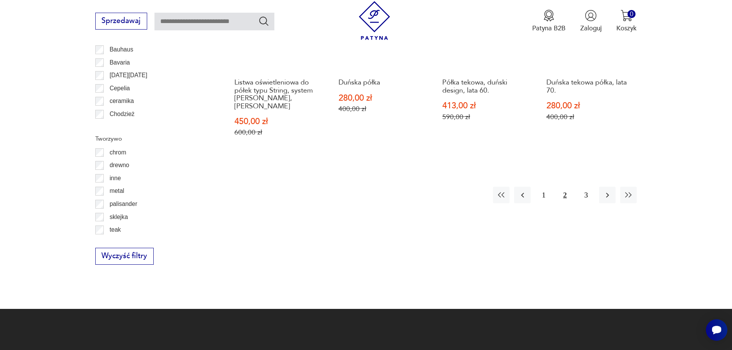
scroll to position [1025, 0]
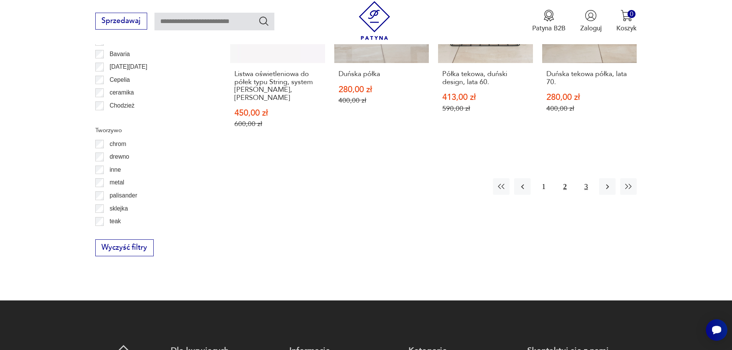
click at [587, 178] on button "3" at bounding box center [586, 186] width 17 height 17
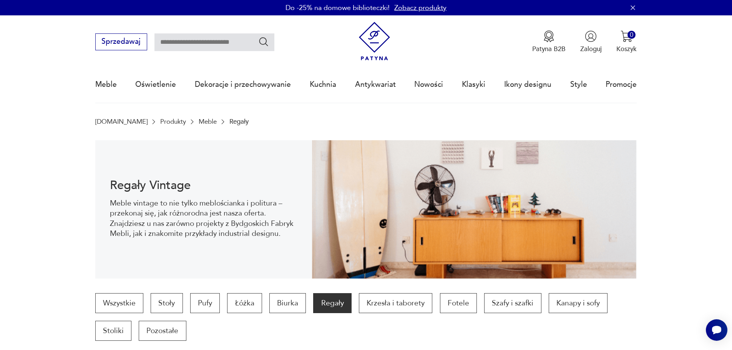
click at [261, 40] on icon "Szukaj" at bounding box center [263, 41] width 11 height 11
click at [221, 42] on input "text" at bounding box center [215, 42] width 120 height 18
type input "*****"
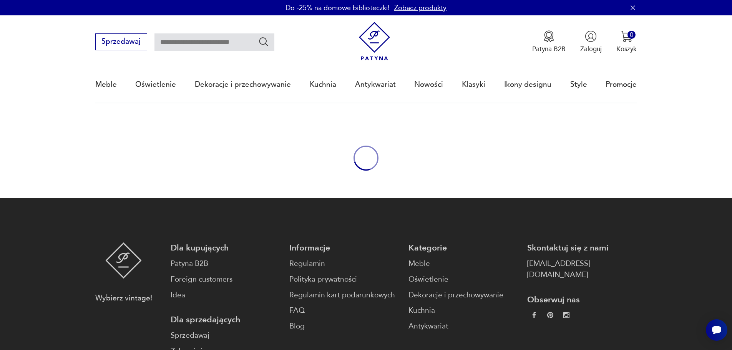
type input "*****"
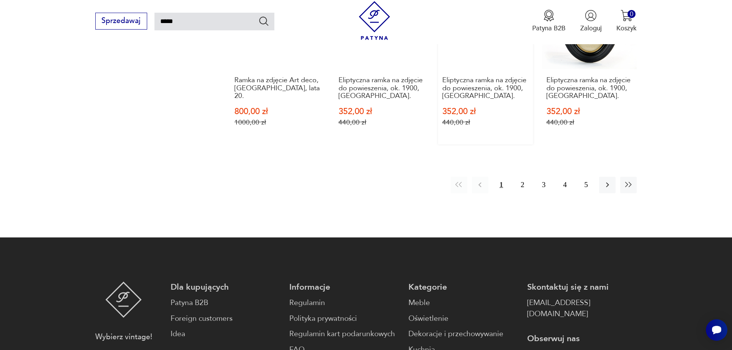
scroll to position [784, 0]
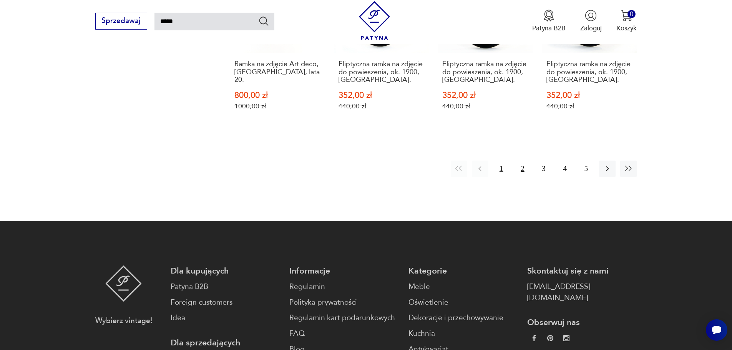
click at [525, 161] on button "2" at bounding box center [522, 169] width 17 height 17
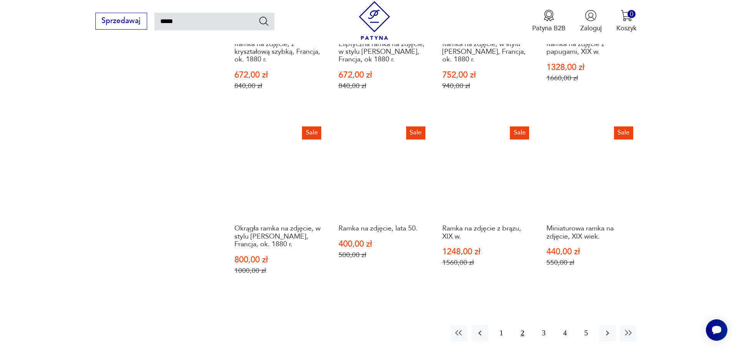
scroll to position [621, 0]
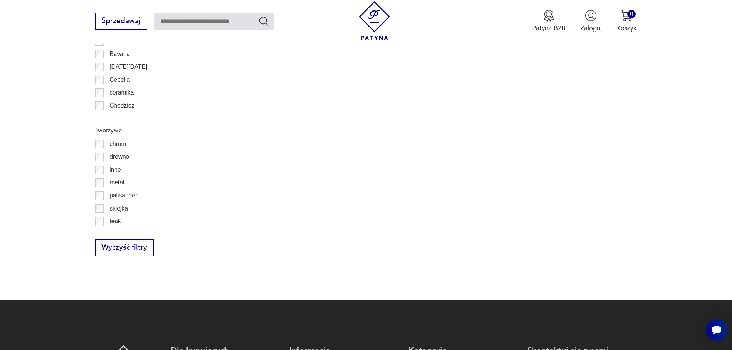
scroll to position [118, 0]
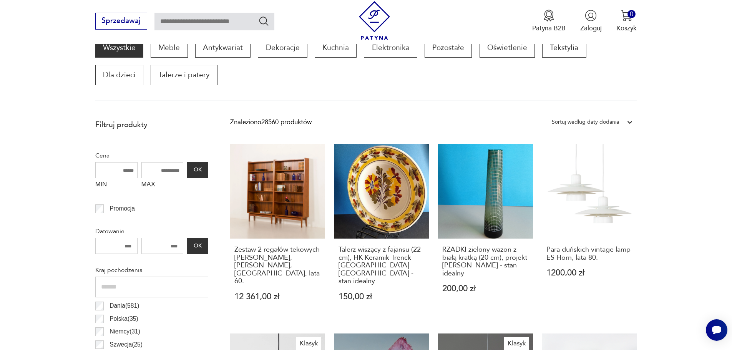
scroll to position [653, 0]
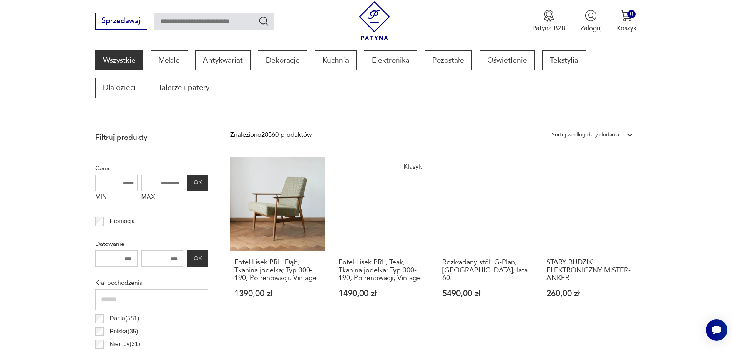
scroll to position [653, 0]
